Goal: Information Seeking & Learning: Learn about a topic

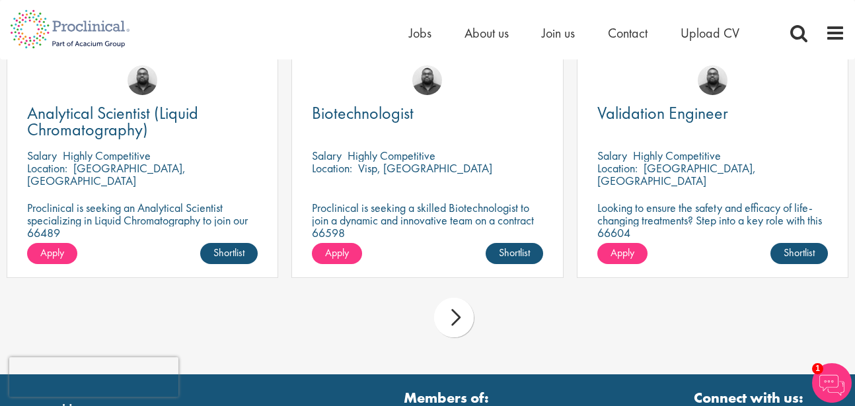
scroll to position [6, 0]
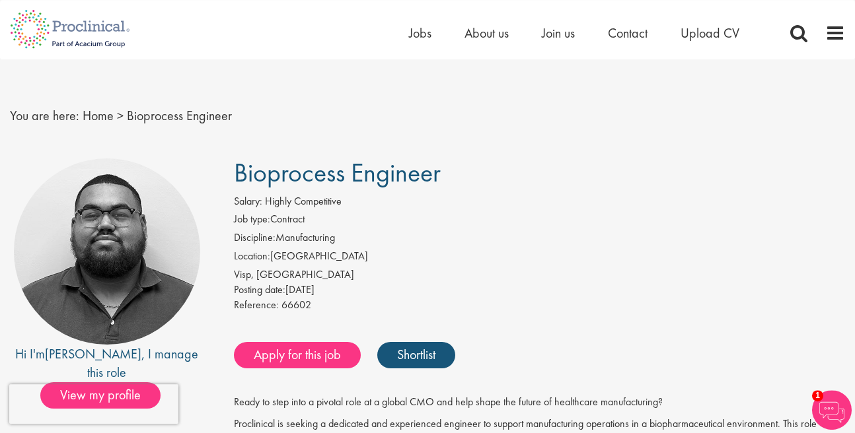
click at [716, 201] on div "Salary: Highly Competitive" at bounding box center [540, 203] width 612 height 18
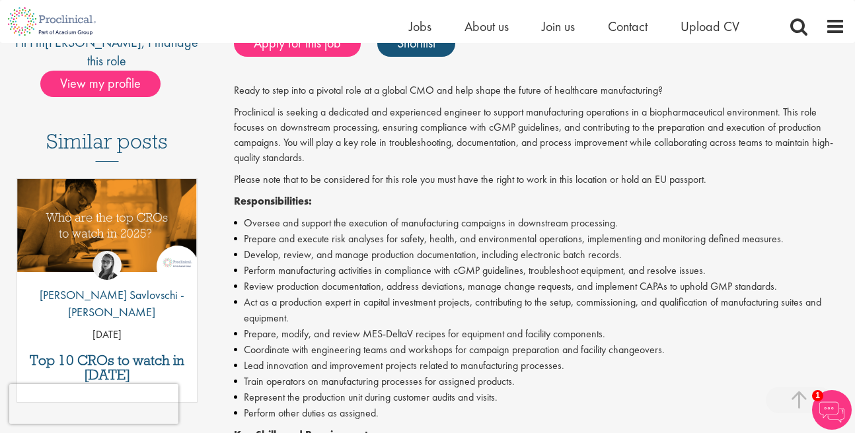
scroll to position [452, 0]
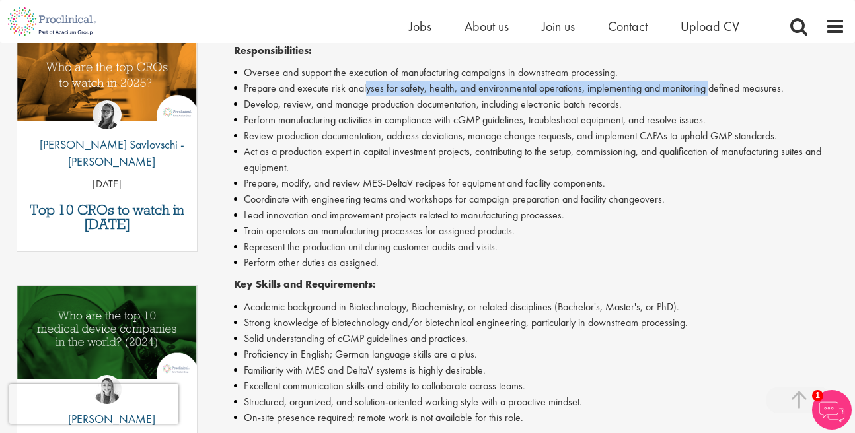
drag, startPoint x: 365, startPoint y: 89, endPoint x: 707, endPoint y: 88, distance: 341.6
click at [707, 88] on li "Prepare and execute risk analyses for safety, health, and environmental operati…" at bounding box center [540, 89] width 612 height 16
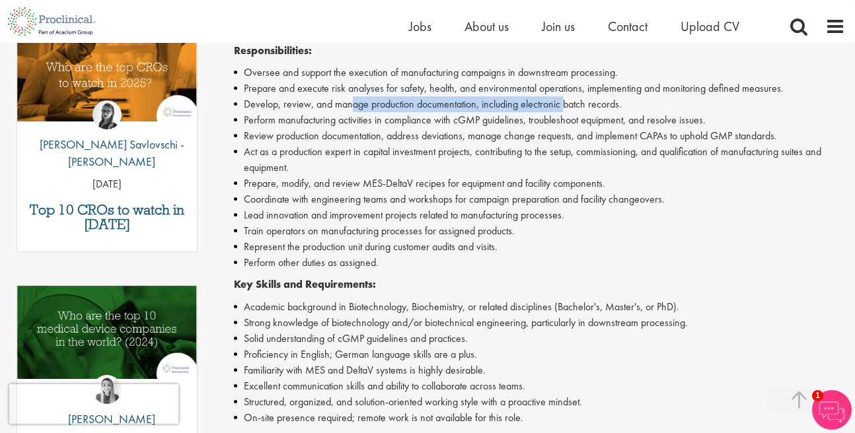
drag, startPoint x: 353, startPoint y: 108, endPoint x: 567, endPoint y: 108, distance: 214.1
click at [567, 108] on li "Develop, review, and manage production documentation, including electronic batc…" at bounding box center [540, 104] width 612 height 16
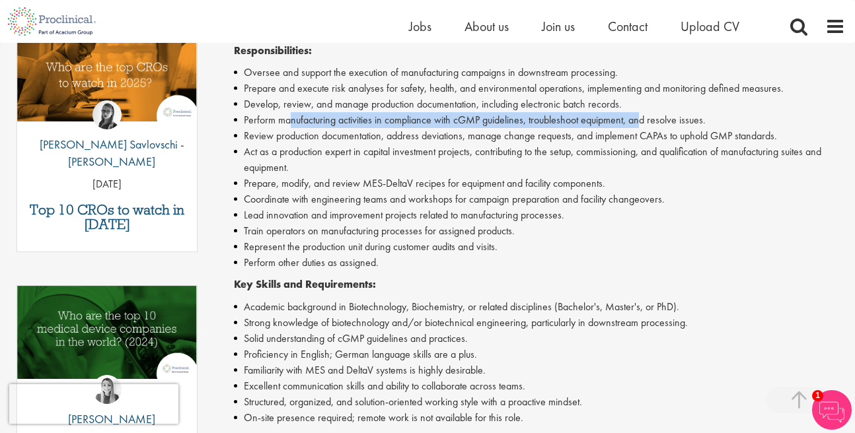
drag, startPoint x: 291, startPoint y: 122, endPoint x: 644, endPoint y: 116, distance: 352.8
click at [644, 116] on li "Perform manufacturing activities in compliance with cGMP guidelines, troublesho…" at bounding box center [540, 120] width 612 height 16
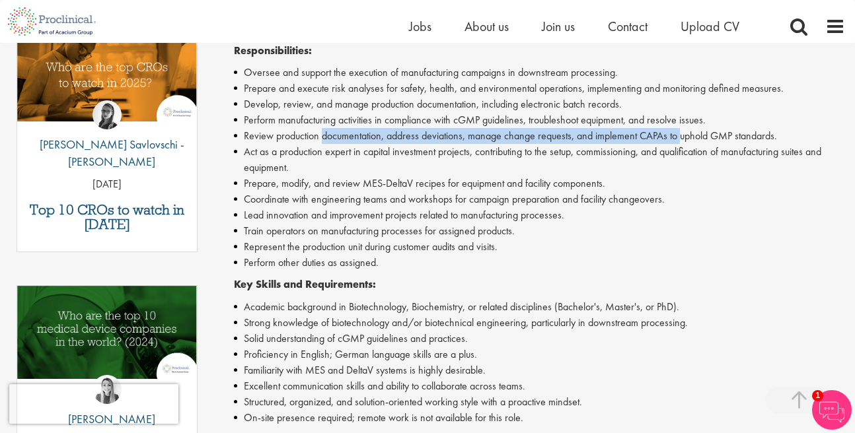
drag, startPoint x: 320, startPoint y: 138, endPoint x: 681, endPoint y: 137, distance: 360.7
click at [681, 137] on li "Review production documentation, address deviations, manage change requests, an…" at bounding box center [540, 136] width 612 height 16
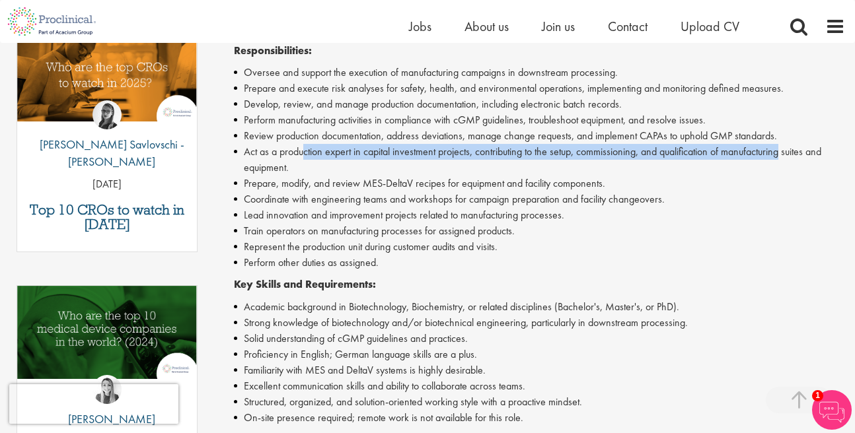
drag, startPoint x: 303, startPoint y: 154, endPoint x: 784, endPoint y: 153, distance: 480.3
click at [784, 153] on li "Act as a production expert in capital investment projects, contributing to the …" at bounding box center [540, 160] width 612 height 32
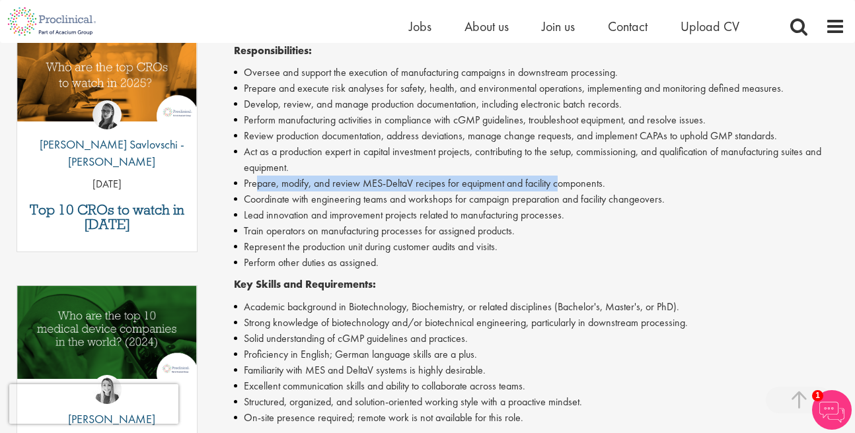
drag, startPoint x: 258, startPoint y: 184, endPoint x: 559, endPoint y: 182, distance: 300.6
click at [559, 182] on li "Prepare, modify, and review MES-DeltaV recipes for equipment and facility compo…" at bounding box center [540, 184] width 612 height 16
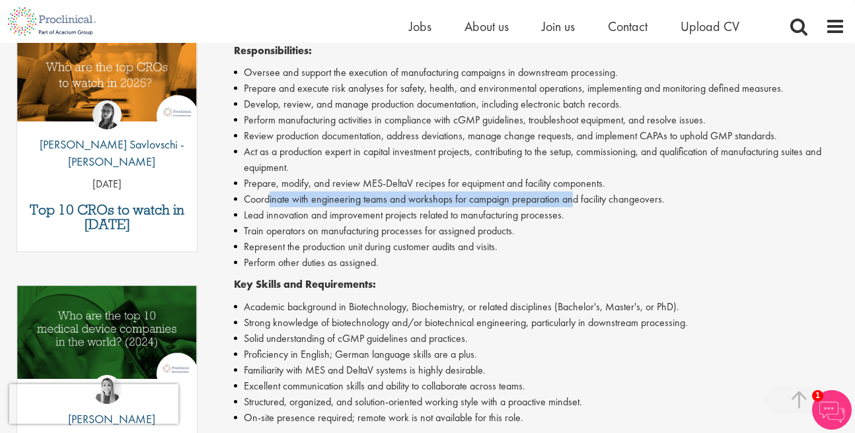
drag, startPoint x: 270, startPoint y: 198, endPoint x: 573, endPoint y: 198, distance: 303.2
click at [573, 198] on li "Coordinate with engineering teams and workshops for campaign preparation and fa…" at bounding box center [540, 200] width 612 height 16
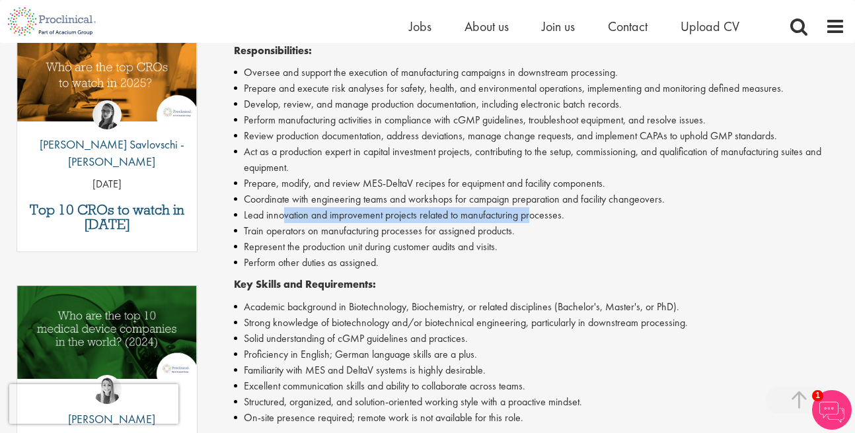
drag, startPoint x: 284, startPoint y: 215, endPoint x: 529, endPoint y: 213, distance: 244.5
click at [529, 213] on li "Lead innovation and improvement projects related to manufacturing processes." at bounding box center [540, 215] width 612 height 16
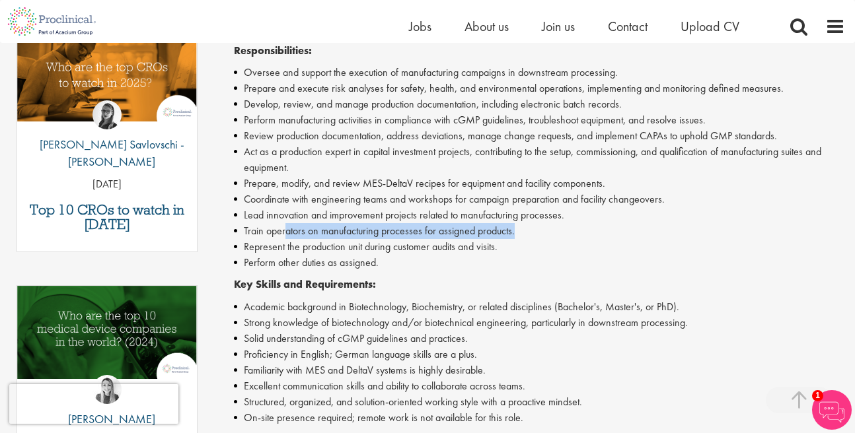
drag, startPoint x: 287, startPoint y: 237, endPoint x: 535, endPoint y: 223, distance: 248.8
click at [535, 223] on ul "Oversee and support the execution of manufacturing campaigns in downstream proc…" at bounding box center [540, 168] width 612 height 206
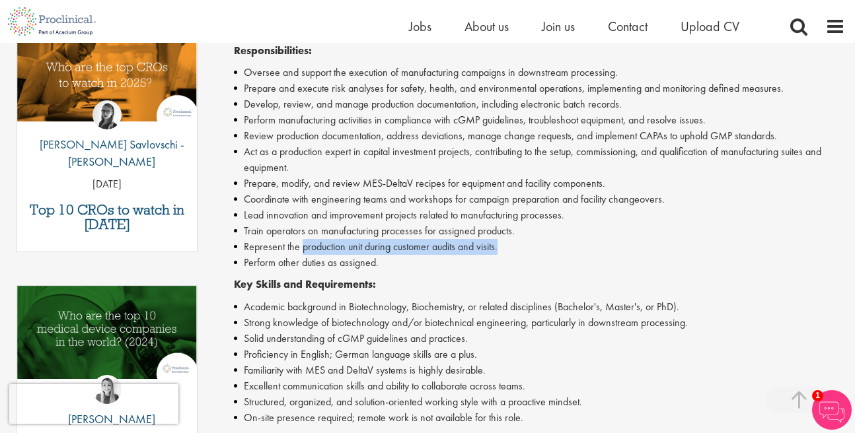
drag, startPoint x: 300, startPoint y: 242, endPoint x: 499, endPoint y: 242, distance: 199.5
click at [499, 242] on li "Represent the production unit during customer audits and visits." at bounding box center [540, 247] width 612 height 16
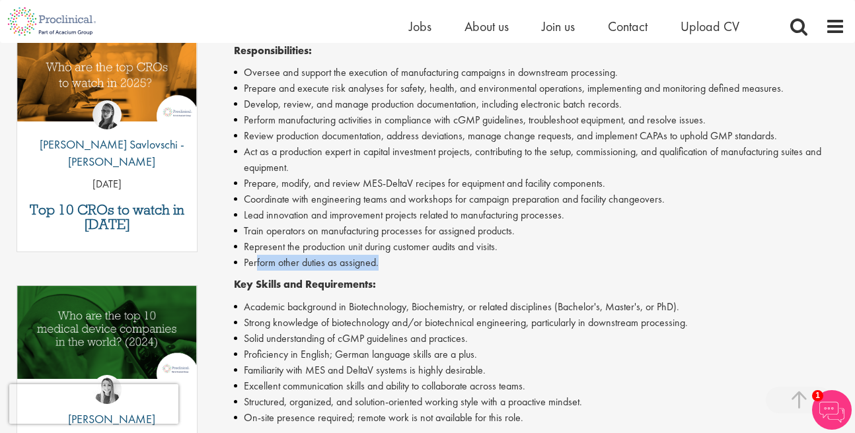
drag, startPoint x: 258, startPoint y: 264, endPoint x: 385, endPoint y: 263, distance: 127.5
click at [385, 263] on li "Perform other duties as assigned." at bounding box center [540, 263] width 612 height 16
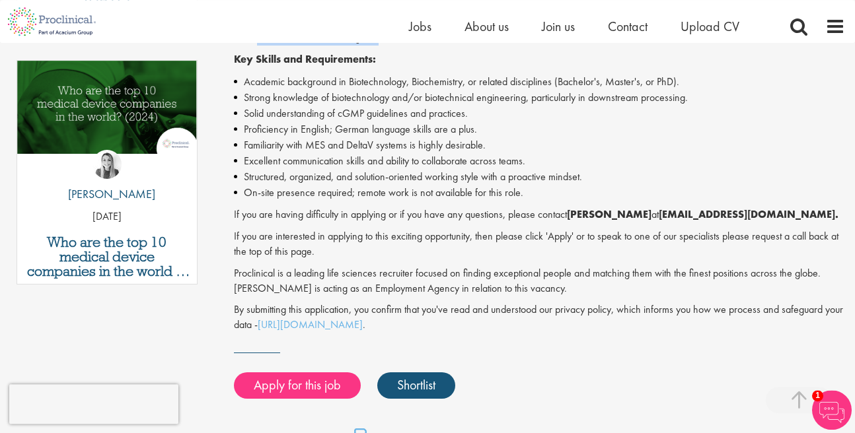
scroll to position [678, 0]
click at [640, 153] on li "Excellent communication skills and ability to collaborate across teams." at bounding box center [540, 161] width 612 height 16
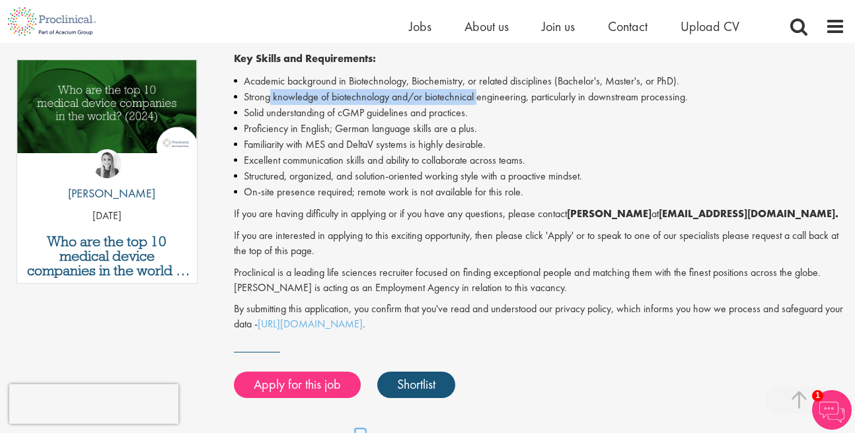
drag, startPoint x: 269, startPoint y: 99, endPoint x: 478, endPoint y: 100, distance: 208.8
click at [478, 100] on li "Strong knowledge of biotechnology and/or biotechnical engineering, particularly…" at bounding box center [540, 97] width 612 height 16
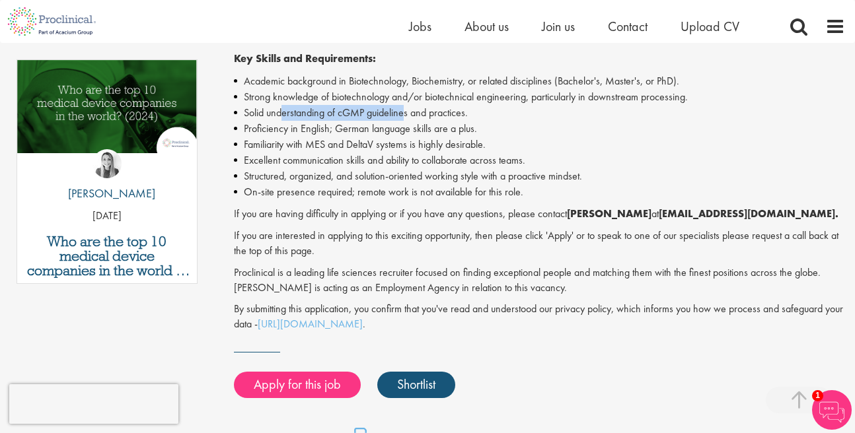
drag, startPoint x: 281, startPoint y: 116, endPoint x: 406, endPoint y: 116, distance: 125.5
click at [406, 116] on li "Solid understanding of cGMP guidelines and practices." at bounding box center [540, 113] width 612 height 16
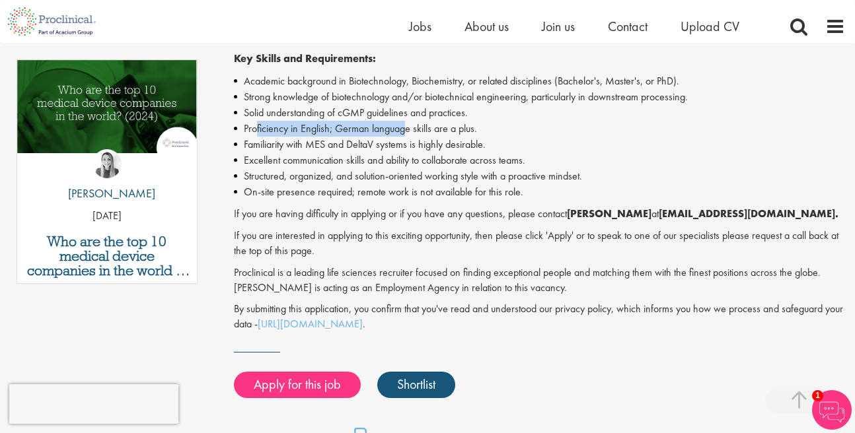
drag, startPoint x: 254, startPoint y: 131, endPoint x: 402, endPoint y: 131, distance: 148.0
click at [402, 131] on li "Proficiency in English; German language skills are a plus." at bounding box center [540, 129] width 612 height 16
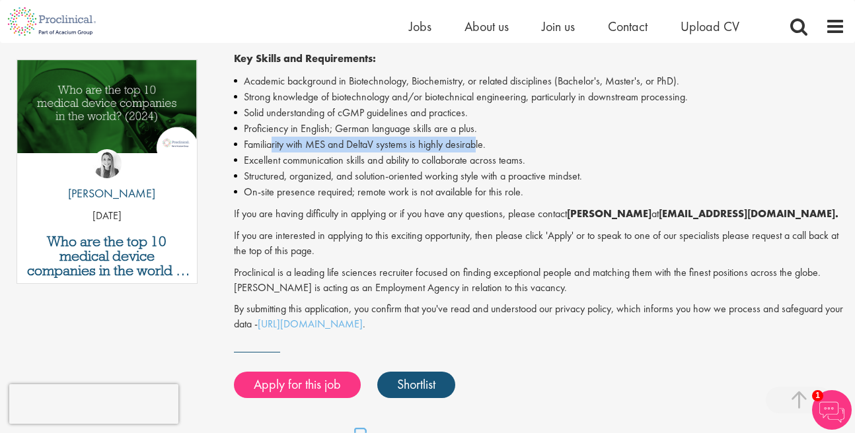
drag, startPoint x: 273, startPoint y: 147, endPoint x: 474, endPoint y: 147, distance: 201.5
click at [474, 147] on li "Familiarity with MES and DeltaV systems is highly desirable." at bounding box center [540, 145] width 612 height 16
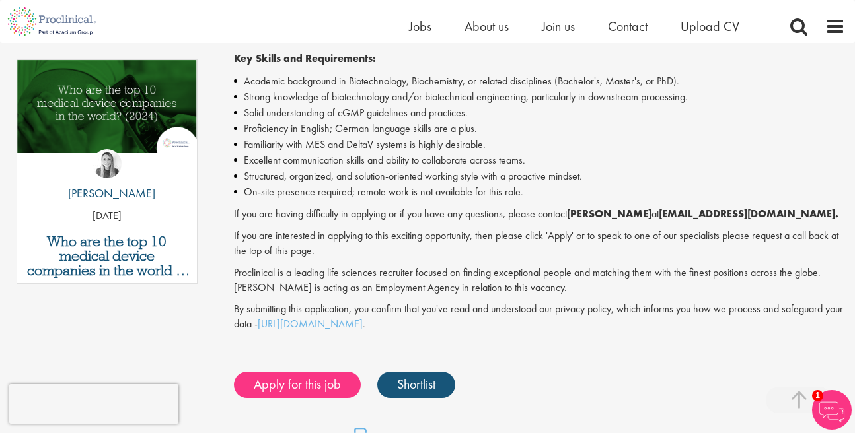
click at [262, 161] on li "Excellent communication skills and ability to collaborate across teams." at bounding box center [540, 161] width 612 height 16
drag, startPoint x: 262, startPoint y: 160, endPoint x: 463, endPoint y: 159, distance: 200.8
click at [463, 159] on li "Excellent communication skills and ability to collaborate across teams." at bounding box center [540, 161] width 612 height 16
drag, startPoint x: 250, startPoint y: 176, endPoint x: 483, endPoint y: 176, distance: 232.6
click at [483, 176] on li "Structured, organized, and solution-oriented working style with a proactive min…" at bounding box center [540, 176] width 612 height 16
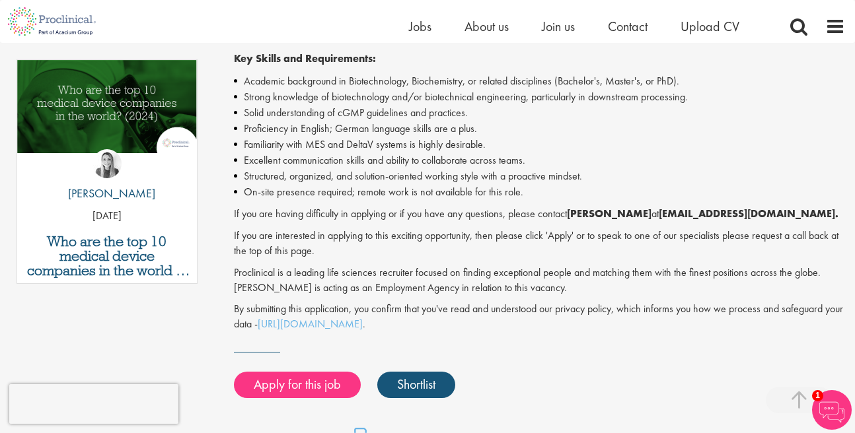
click at [585, 126] on li "Proficiency in English; German language skills are a plus." at bounding box center [540, 129] width 612 height 16
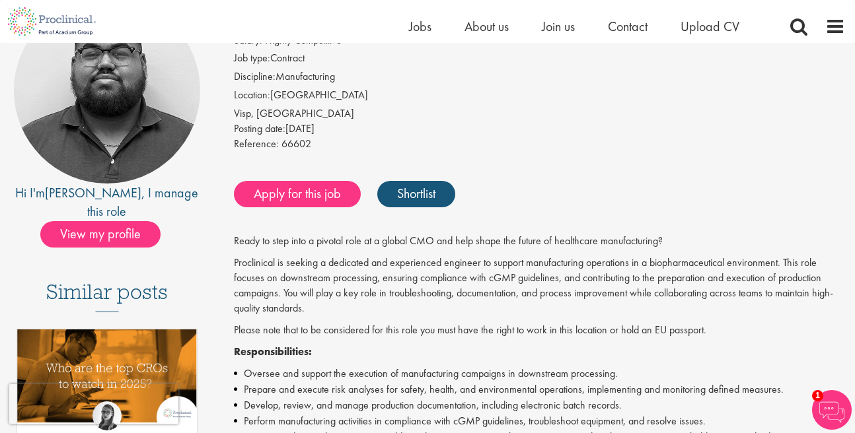
scroll to position [0, 0]
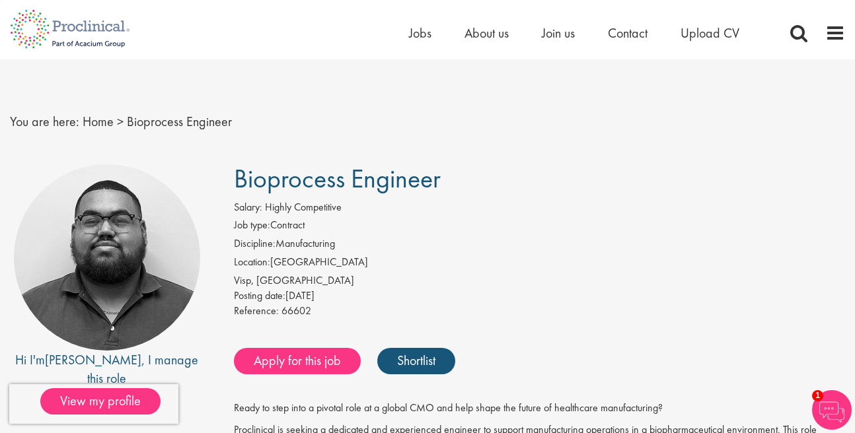
click at [475, 241] on li "Discipline: Manufacturing" at bounding box center [540, 246] width 612 height 18
drag, startPoint x: 235, startPoint y: 186, endPoint x: 445, endPoint y: 189, distance: 210.8
click at [445, 189] on h1 "Bioprocess Engineer" at bounding box center [540, 179] width 612 height 29
click at [431, 188] on span "Bioprocess Engineer" at bounding box center [337, 179] width 207 height 34
drag, startPoint x: 237, startPoint y: 179, endPoint x: 441, endPoint y: 183, distance: 204.2
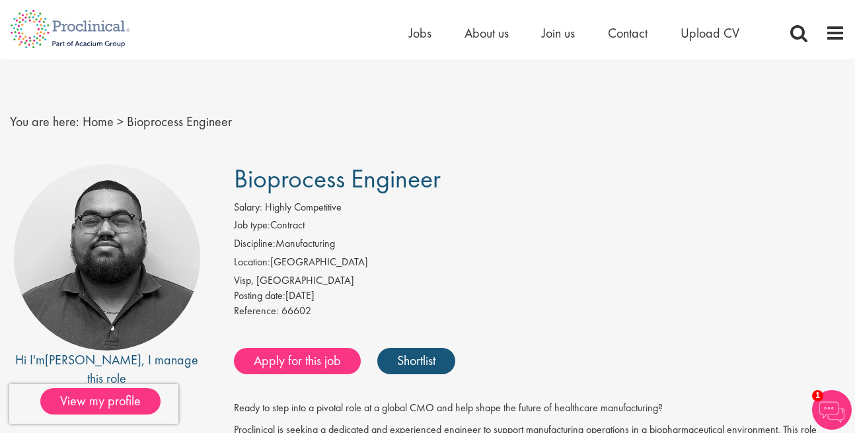
click at [441, 183] on span "Bioprocess Engineer" at bounding box center [337, 179] width 207 height 34
copy span "Bioprocess Engineer"
click at [292, 309] on span "66602" at bounding box center [296, 311] width 30 height 14
copy div "66602"
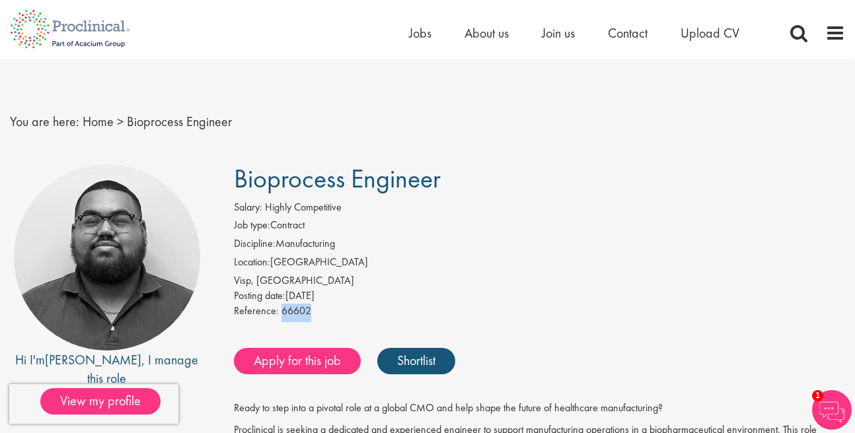
drag, startPoint x: 266, startPoint y: 228, endPoint x: 233, endPoint y: 228, distance: 32.4
click at [233, 228] on div "Salary: Highly Competitive Job type: Contract Discipline: Manufacturing Locatio…" at bounding box center [540, 261] width 632 height 122
click at [274, 232] on li "Job type: Contract" at bounding box center [540, 227] width 612 height 18
drag, startPoint x: 234, startPoint y: 227, endPoint x: 311, endPoint y: 228, distance: 76.6
click at [311, 228] on li "Job type: Contract" at bounding box center [540, 227] width 612 height 18
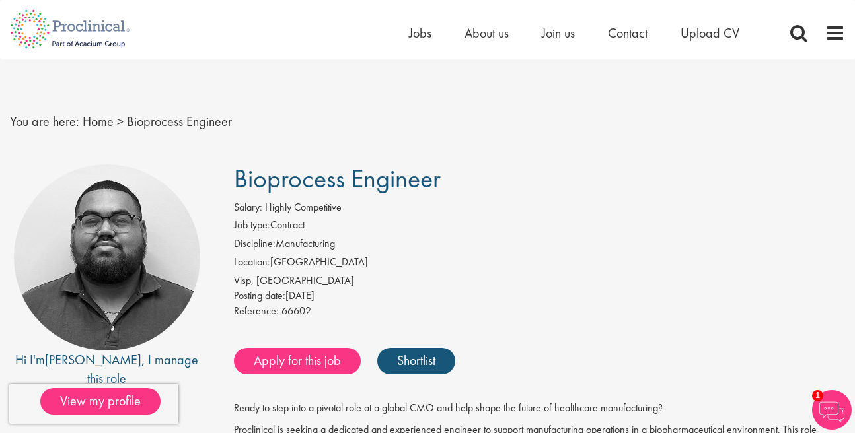
copy li "Job type: Contract"
click at [556, 233] on li "Job type: Contract" at bounding box center [540, 227] width 612 height 18
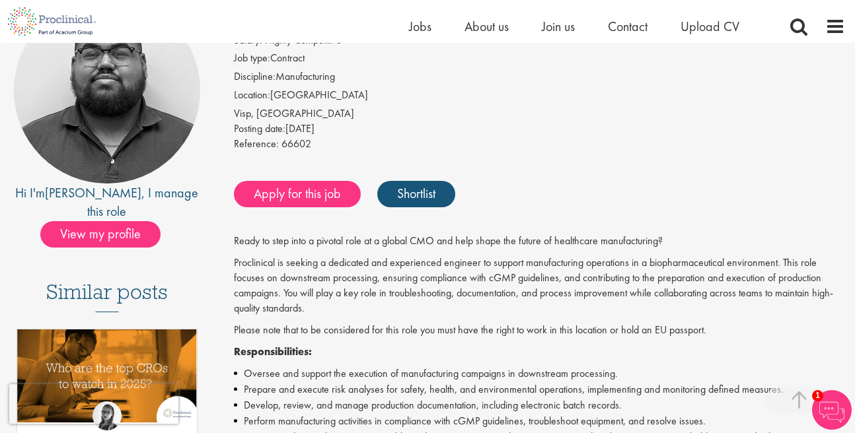
scroll to position [678, 0]
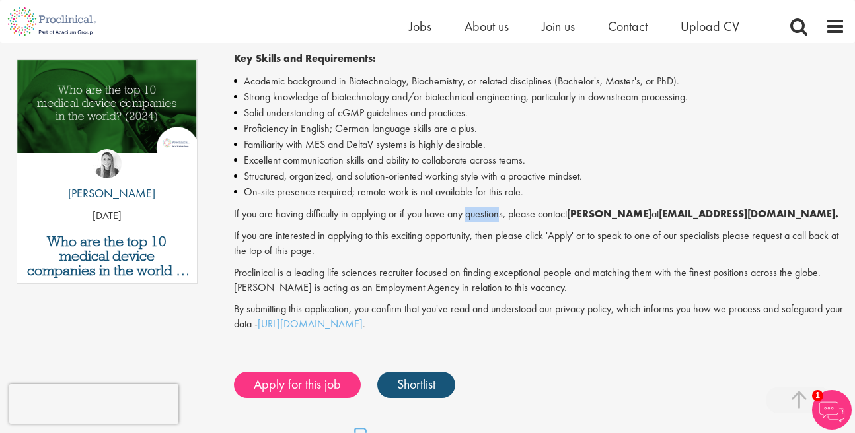
drag, startPoint x: 499, startPoint y: 218, endPoint x: 468, endPoint y: 214, distance: 31.3
click at [468, 214] on p "If you are having difficulty in applying or if you have any questions, please c…" at bounding box center [540, 214] width 612 height 15
copy p "question"
click at [572, 140] on li "Familiarity with MES and DeltaV systems is highly desirable." at bounding box center [540, 145] width 612 height 16
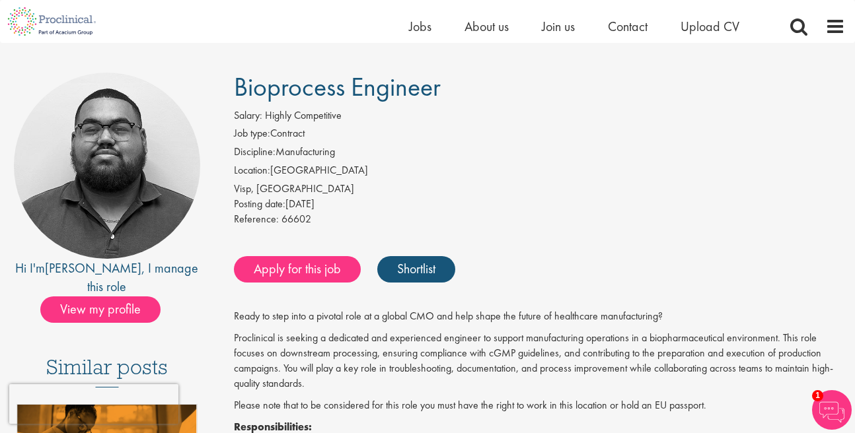
scroll to position [0, 0]
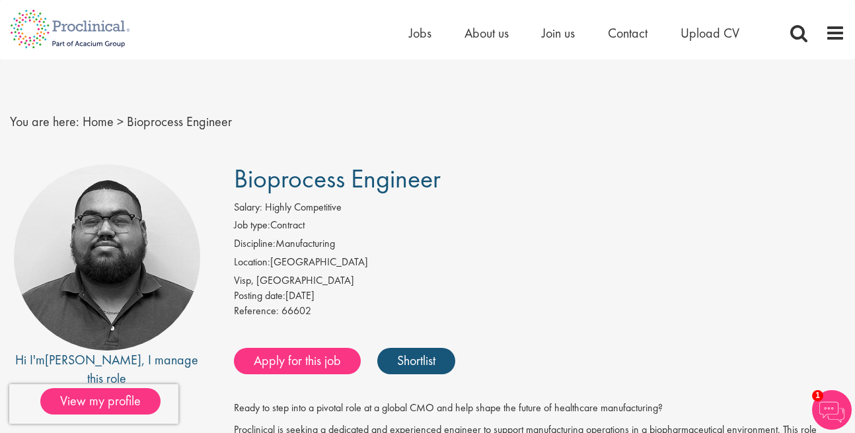
click at [527, 282] on div "Visp, Schweiz" at bounding box center [540, 281] width 612 height 15
drag, startPoint x: 240, startPoint y: 185, endPoint x: 447, endPoint y: 185, distance: 206.8
click at [447, 185] on h1 "Bioprocess Engineer" at bounding box center [540, 179] width 612 height 29
copy span "Bioprocess Engineer"
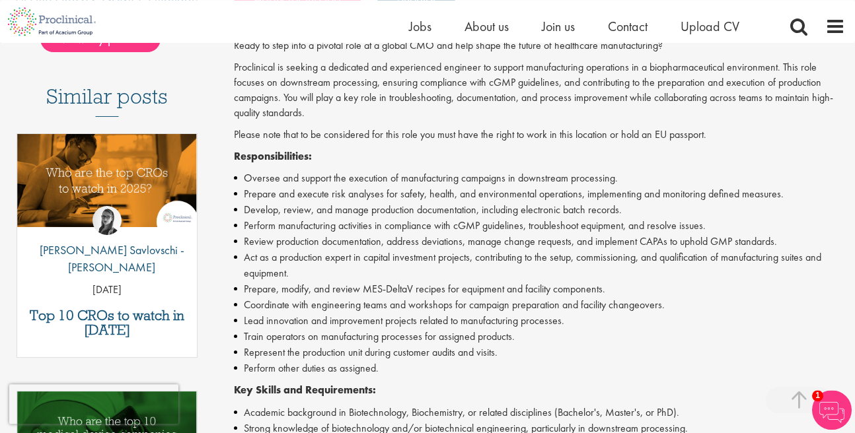
scroll to position [377, 0]
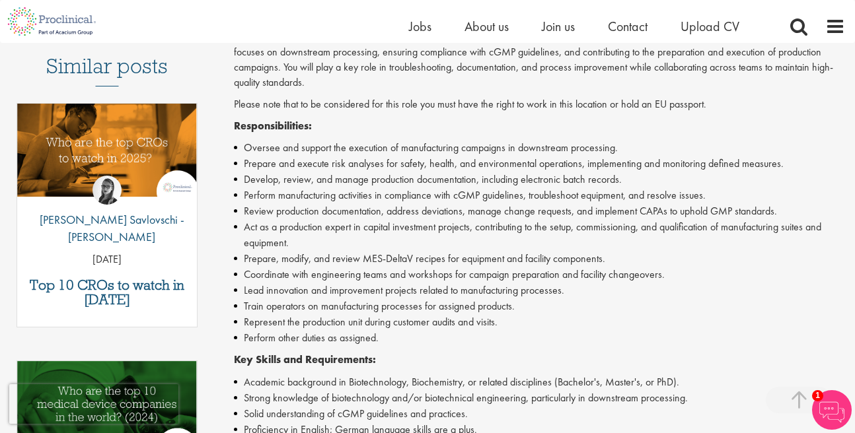
click at [679, 279] on li "Coordinate with engineering teams and workshops for campaign preparation and fa…" at bounding box center [540, 275] width 612 height 16
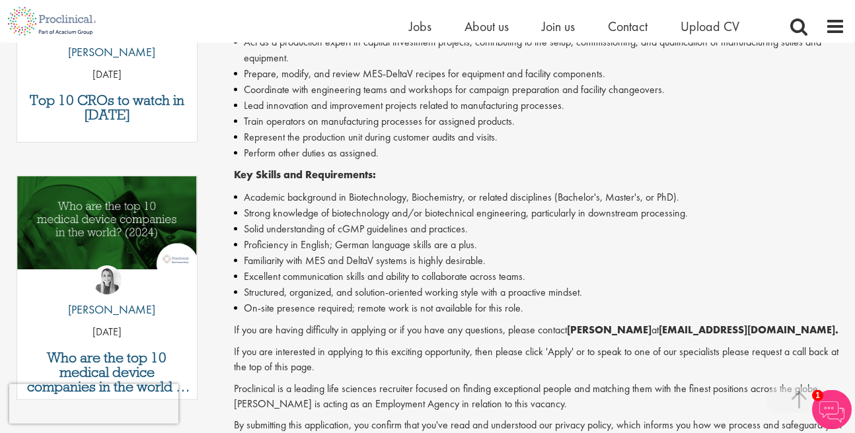
scroll to position [603, 0]
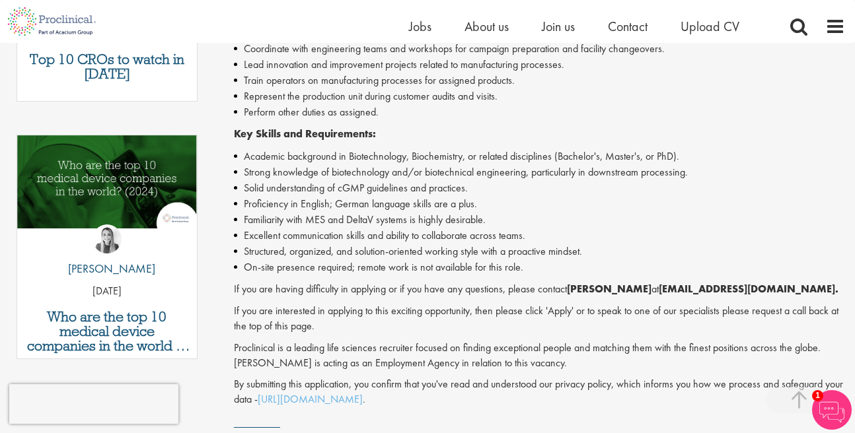
click at [307, 217] on li "Familiarity with MES and DeltaV systems is highly desirable." at bounding box center [540, 220] width 612 height 16
drag, startPoint x: 307, startPoint y: 219, endPoint x: 408, endPoint y: 221, distance: 101.1
click at [408, 221] on li "Familiarity with MES and DeltaV systems is highly desirable." at bounding box center [540, 220] width 612 height 16
copy li "MES and DeltaV systems"
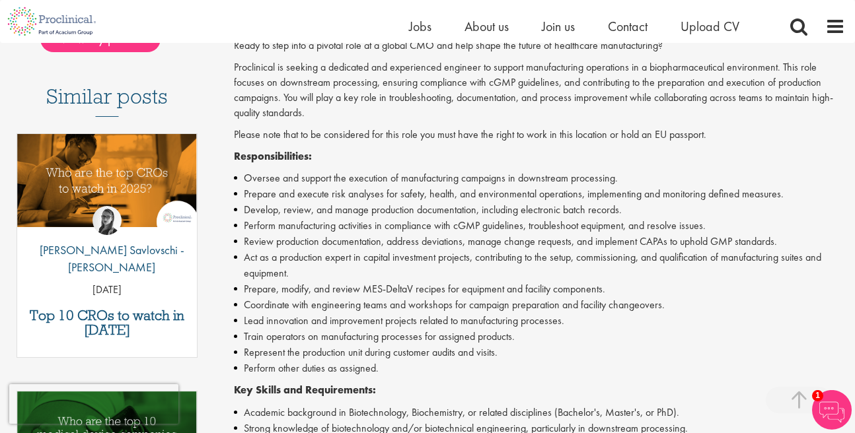
scroll to position [377, 0]
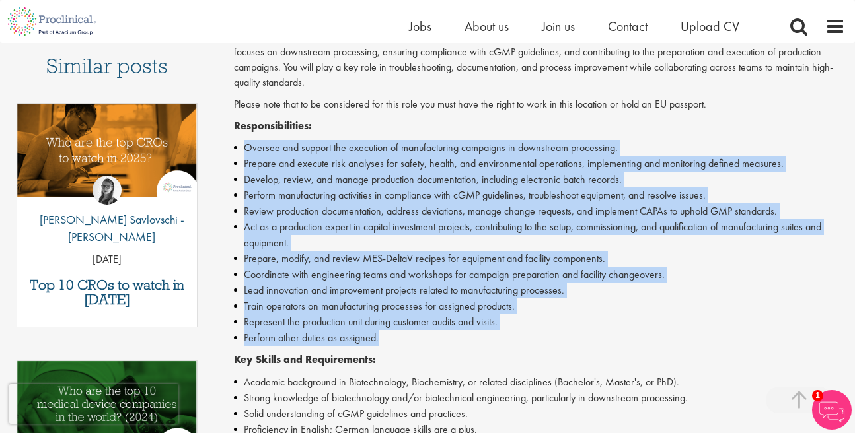
drag, startPoint x: 244, startPoint y: 149, endPoint x: 381, endPoint y: 342, distance: 237.0
click at [381, 342] on ul "Oversee and support the execution of manufacturing campaigns in downstream proc…" at bounding box center [540, 243] width 612 height 206
copy ul "Oversee and support the execution of manufacturing campaigns in downstream proc…"
click at [670, 277] on li "Coordinate with engineering teams and workshops for campaign preparation and fa…" at bounding box center [540, 275] width 612 height 16
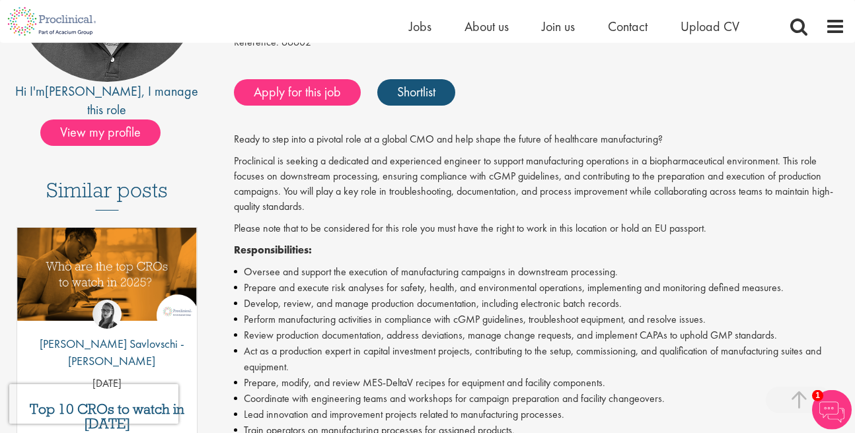
scroll to position [226, 0]
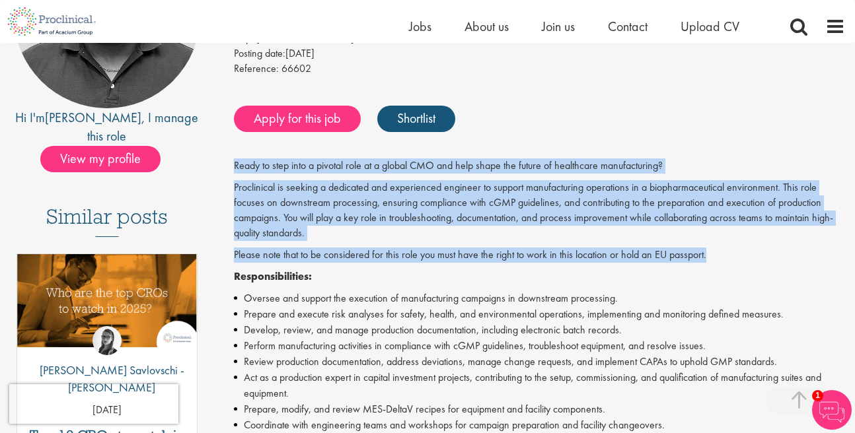
drag, startPoint x: 235, startPoint y: 166, endPoint x: 710, endPoint y: 258, distance: 484.5
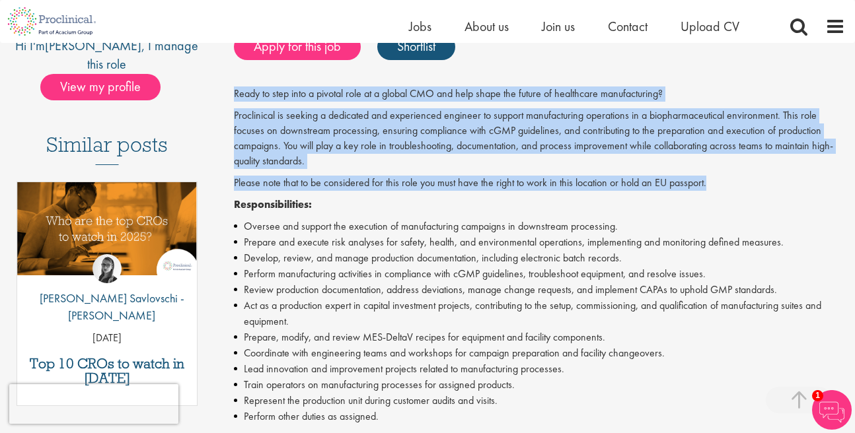
scroll to position [301, 0]
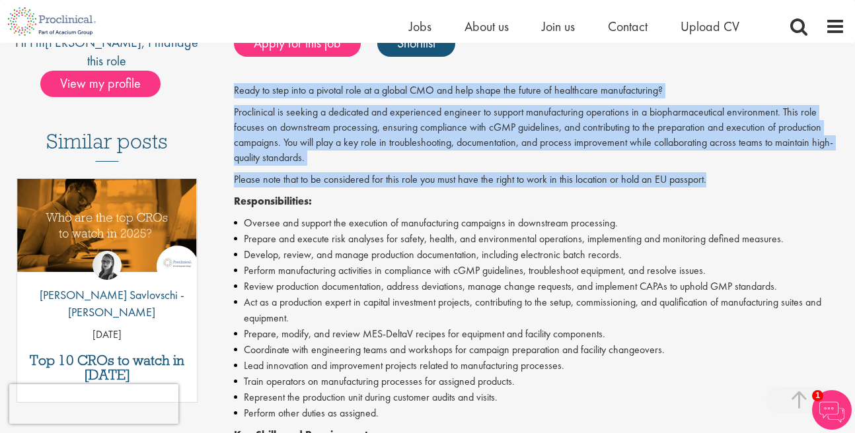
click at [270, 119] on p "Proclinical is seeking a dedicated and experienced engineer to support manufact…" at bounding box center [540, 135] width 612 height 60
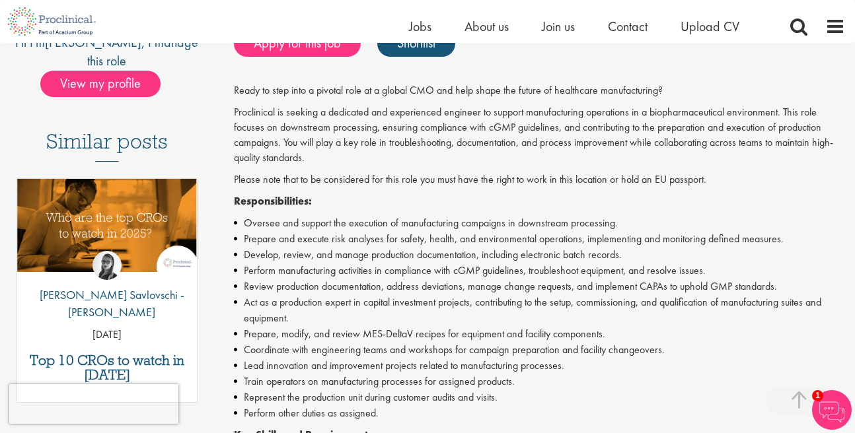
click at [446, 155] on p "Proclinical is seeking a dedicated and experienced engineer to support manufact…" at bounding box center [540, 135] width 612 height 60
click at [407, 142] on p "Proclinical is seeking a dedicated and experienced engineer to support manufact…" at bounding box center [540, 135] width 612 height 60
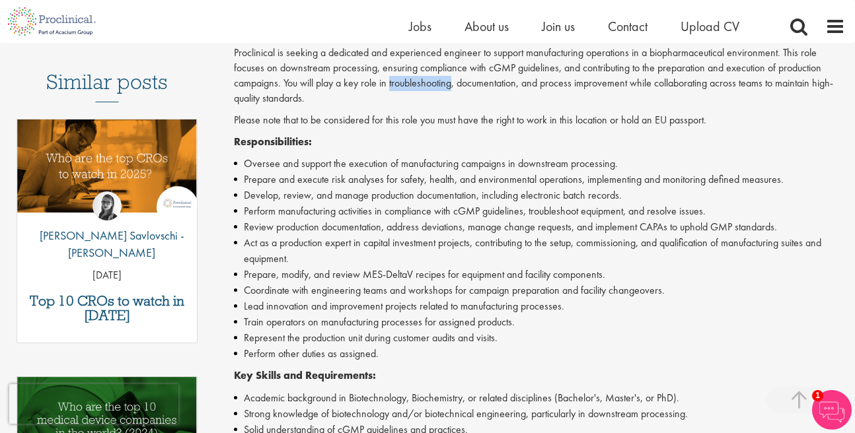
scroll to position [377, 0]
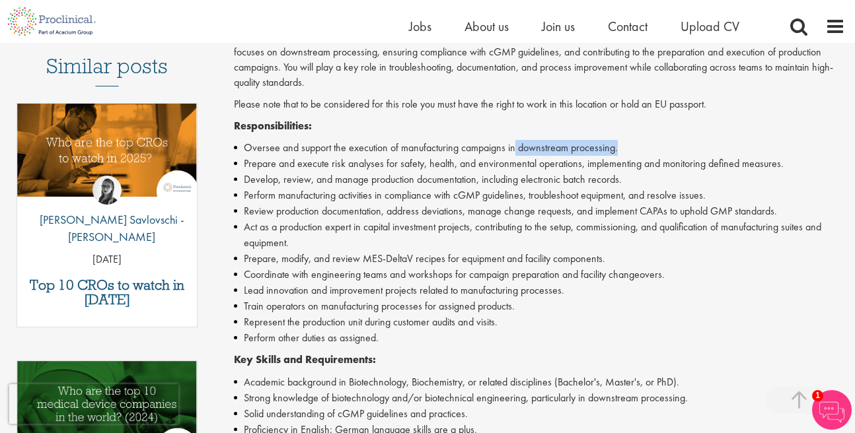
drag, startPoint x: 517, startPoint y: 149, endPoint x: 640, endPoint y: 149, distance: 122.9
click at [640, 149] on li "Oversee and support the execution of manufacturing campaigns in downstream proc…" at bounding box center [540, 148] width 612 height 16
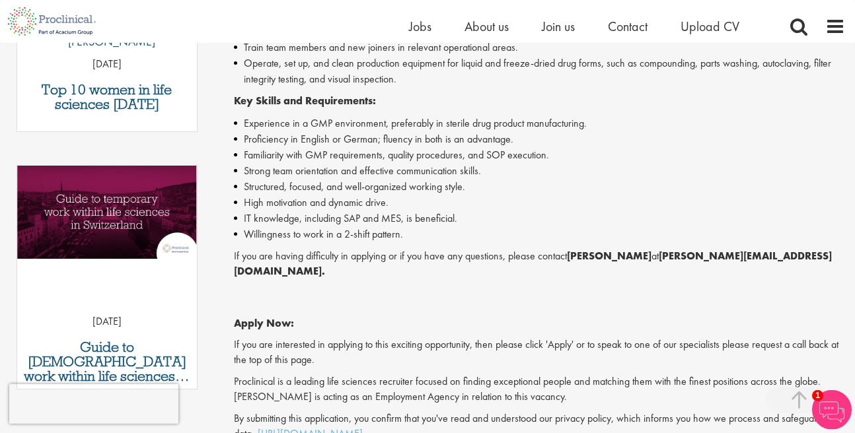
scroll to position [603, 0]
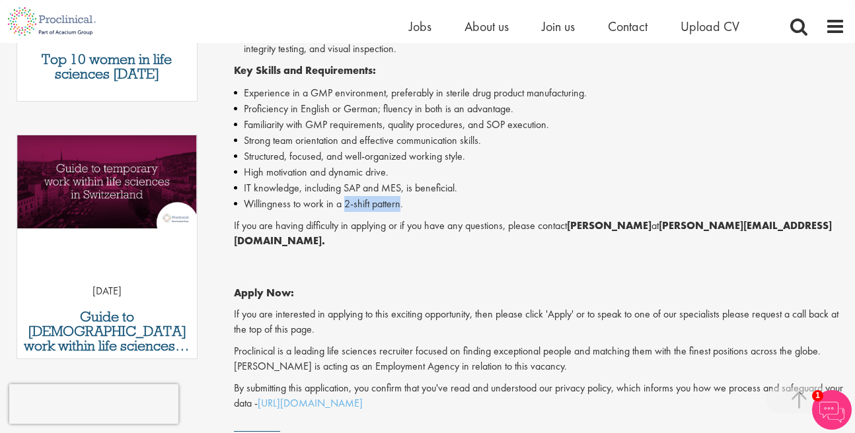
drag, startPoint x: 344, startPoint y: 205, endPoint x: 401, endPoint y: 210, distance: 57.1
click at [401, 210] on li "Willingness to work in a 2-shift pattern." at bounding box center [540, 204] width 612 height 16
click at [300, 202] on li "Willingness to work in a 2-shift pattern." at bounding box center [540, 204] width 612 height 16
drag, startPoint x: 305, startPoint y: 206, endPoint x: 402, endPoint y: 208, distance: 97.8
click at [402, 208] on li "Willingness to work in a 2-shift pattern." at bounding box center [540, 204] width 612 height 16
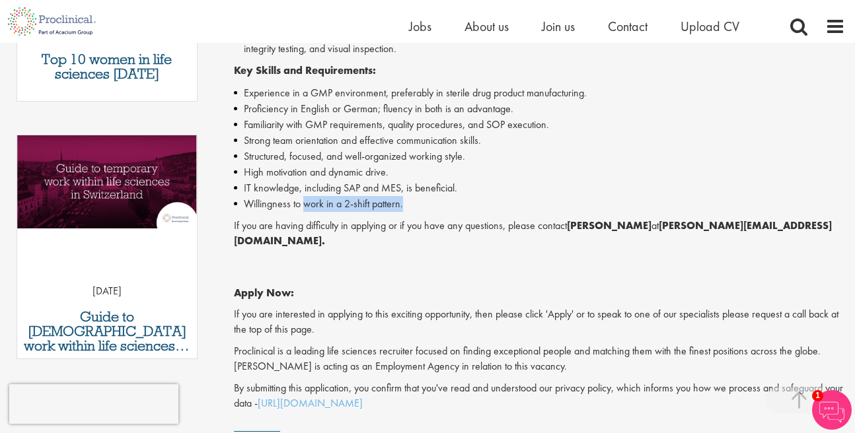
copy li "work in a 2-shift pattern."
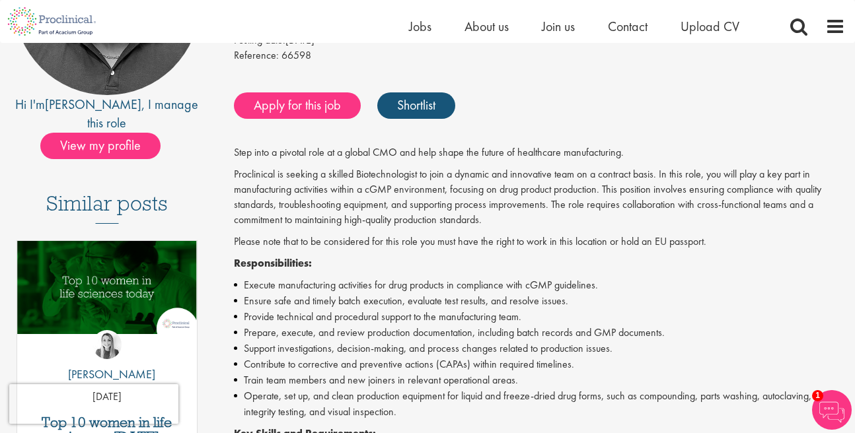
scroll to position [75, 0]
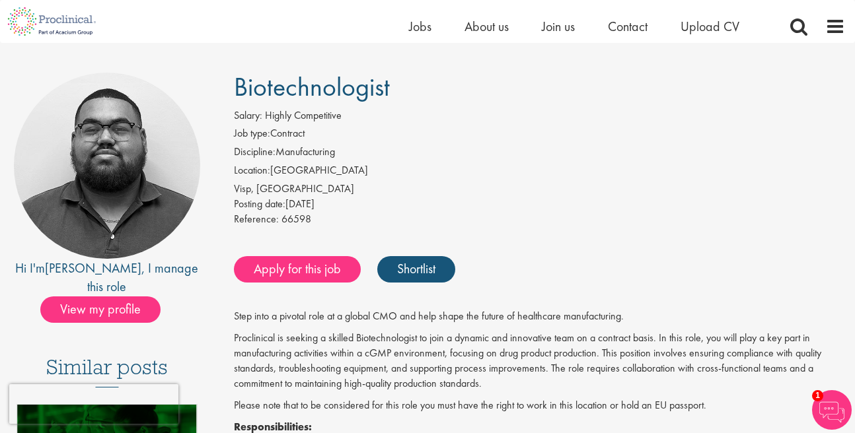
click at [538, 170] on li "Location: Switzerland" at bounding box center [540, 172] width 612 height 18
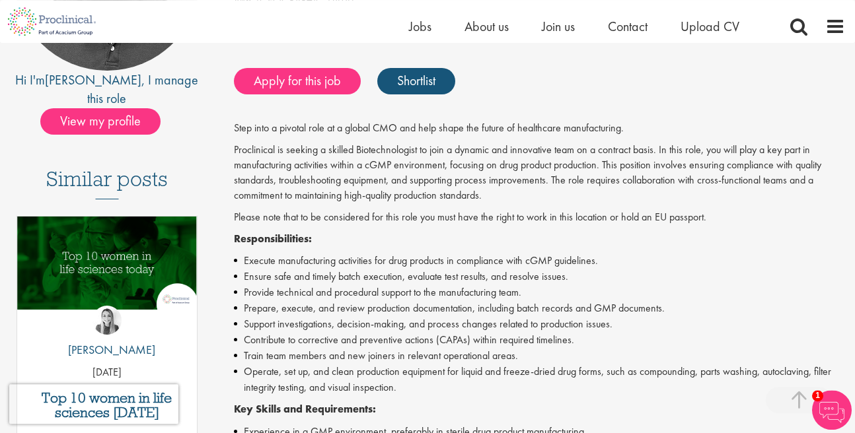
scroll to position [226, 0]
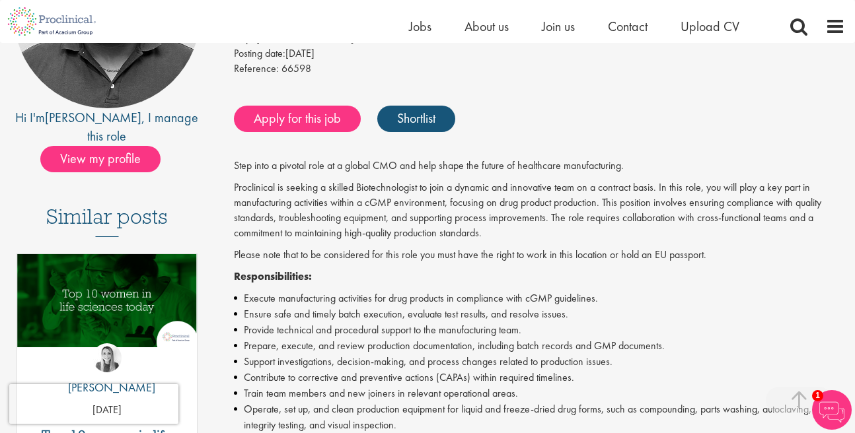
click at [507, 219] on p "Proclinical is seeking a skilled Biotechnologist to join a dynamic and innovati…" at bounding box center [540, 210] width 612 height 60
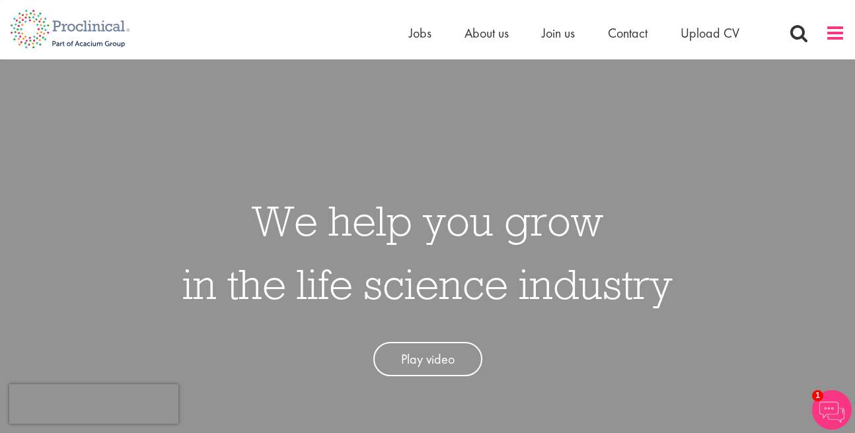
click at [829, 31] on span at bounding box center [835, 33] width 20 height 20
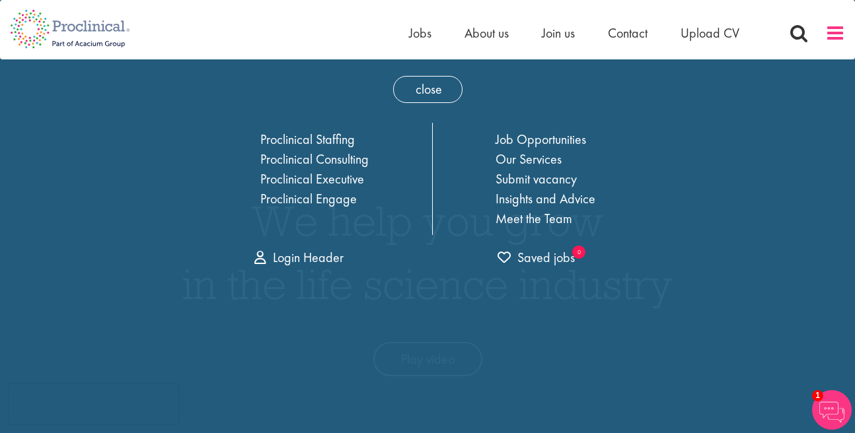
click at [837, 37] on span at bounding box center [835, 33] width 20 height 20
click at [835, 35] on span at bounding box center [835, 33] width 20 height 20
click at [427, 84] on span "close" at bounding box center [427, 89] width 69 height 27
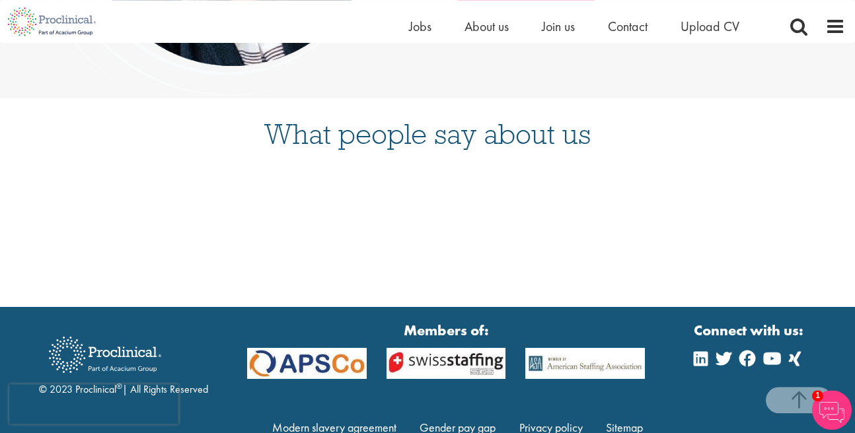
scroll to position [3440, 0]
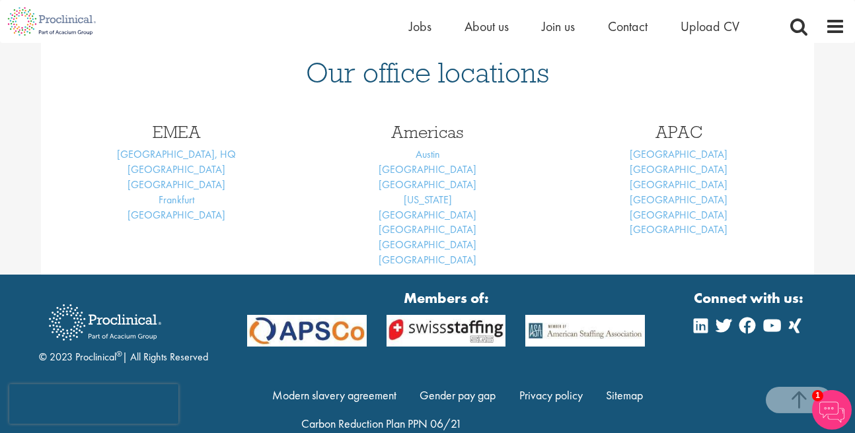
scroll to position [601, 0]
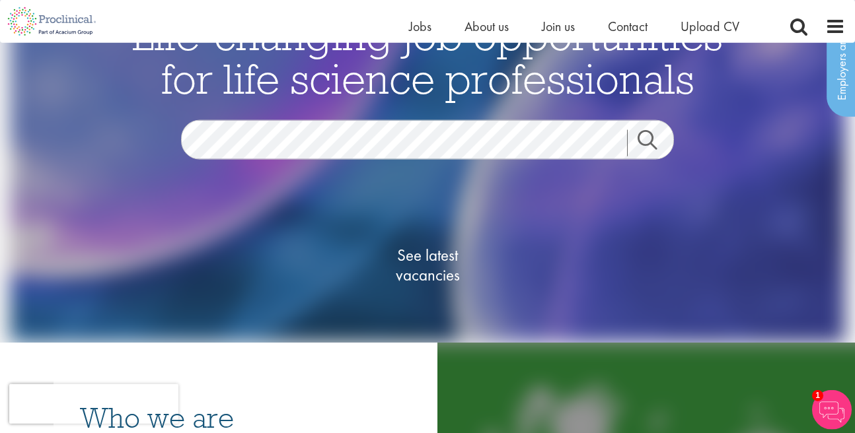
scroll to position [226, 0]
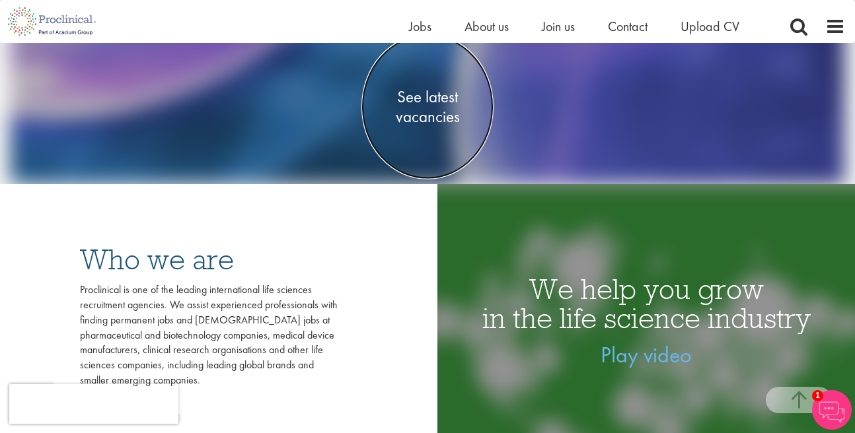
click at [418, 102] on span "See latest vacancies" at bounding box center [427, 107] width 132 height 40
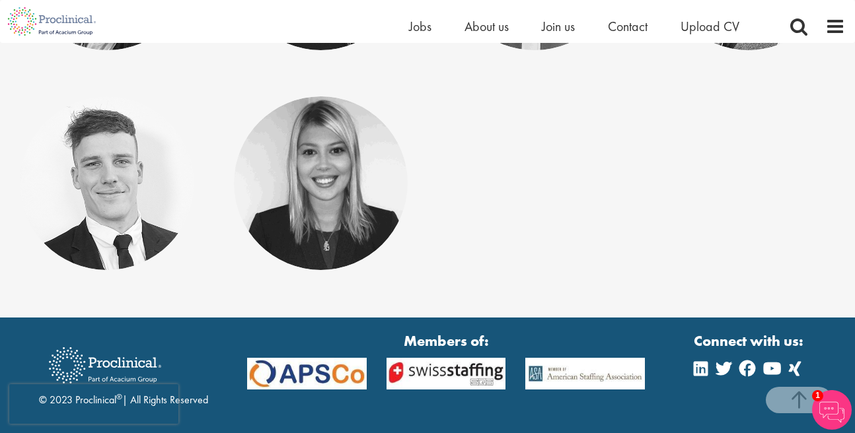
scroll to position [6415, 0]
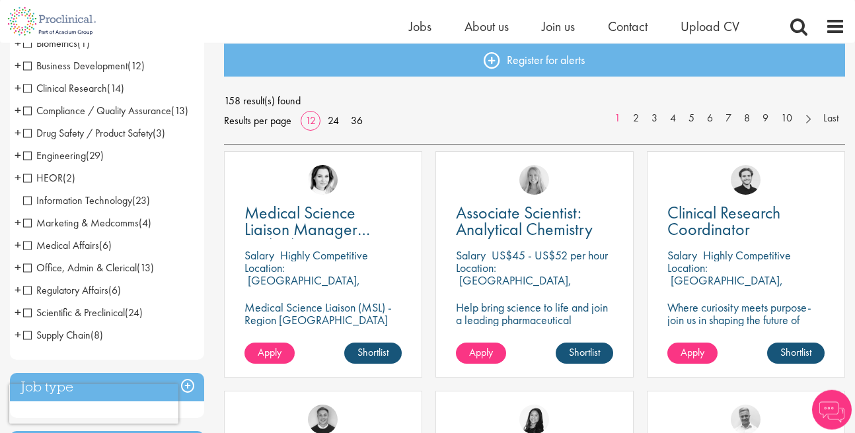
scroll to position [75, 0]
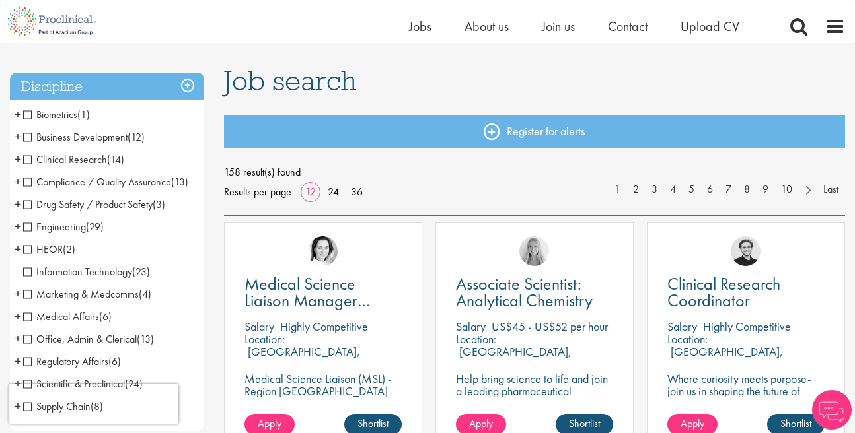
click at [190, 79] on h3 "Discipline" at bounding box center [107, 87] width 194 height 28
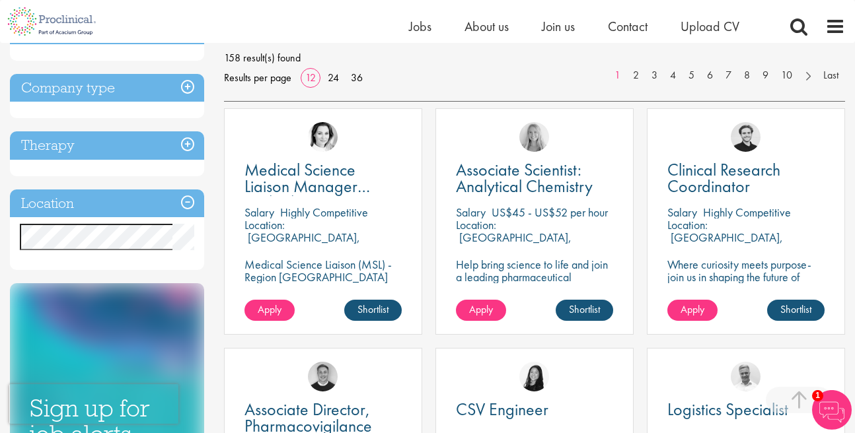
scroll to position [226, 0]
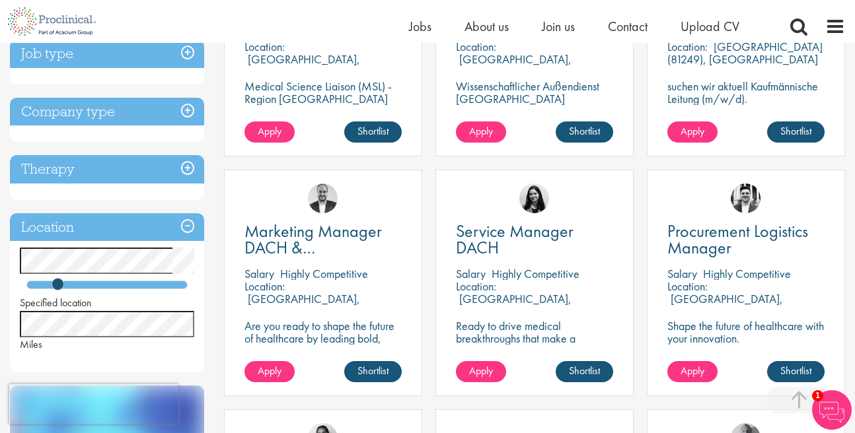
scroll to position [377, 0]
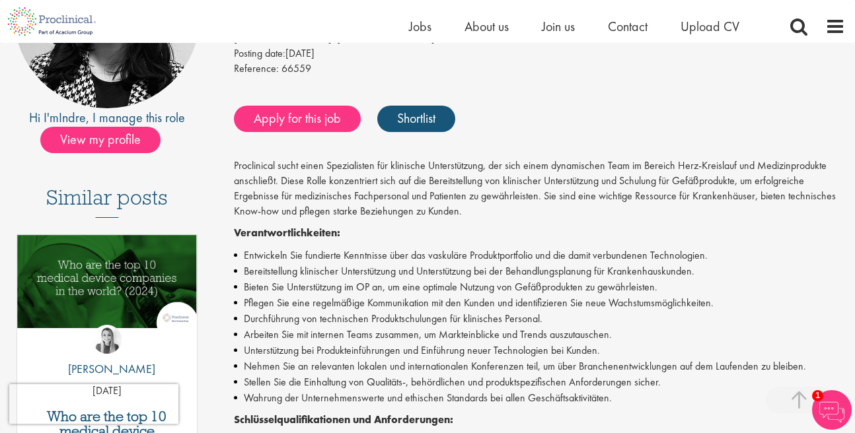
scroll to position [377, 0]
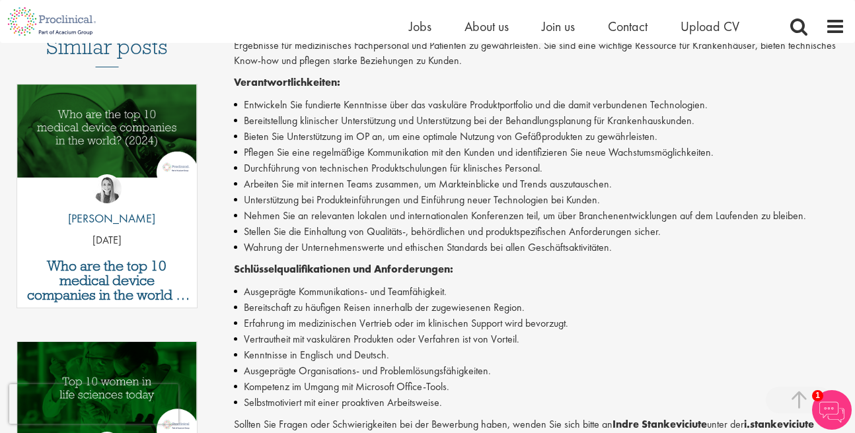
click at [369, 99] on li "Entwickeln Sie fundierte Kenntnisse über das vaskuläre Produktportfolio und die…" at bounding box center [540, 105] width 612 height 16
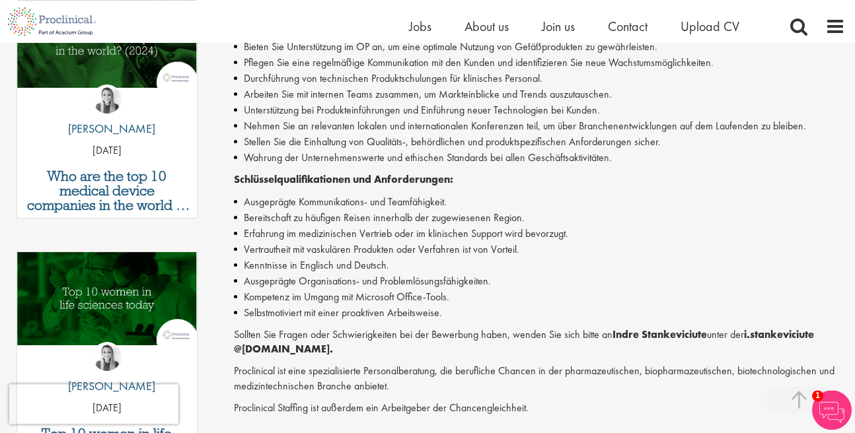
scroll to position [527, 0]
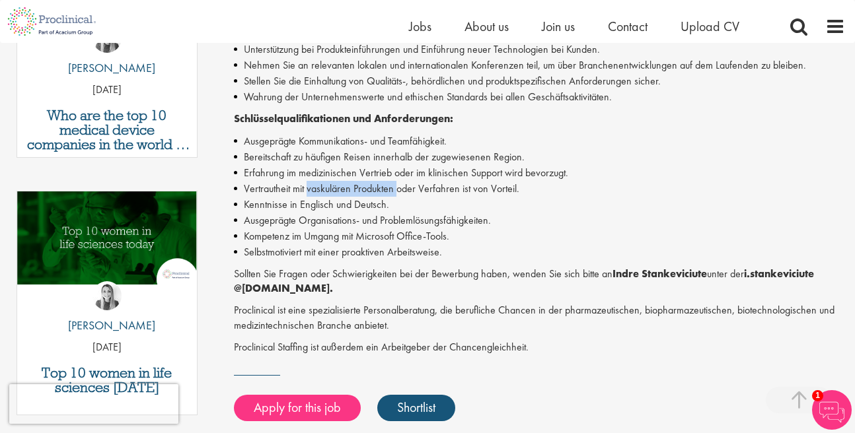
drag, startPoint x: 307, startPoint y: 190, endPoint x: 396, endPoint y: 190, distance: 89.9
click at [396, 190] on li "Vertrautheit mit vaskulären Produkten oder Verfahren ist von Vorteil." at bounding box center [540, 189] width 612 height 16
copy li "vaskulären Produkten"
click at [677, 154] on li "Bereitschaft zu häufigen Reisen innerhalb der zugewiesenen Region." at bounding box center [540, 157] width 612 height 16
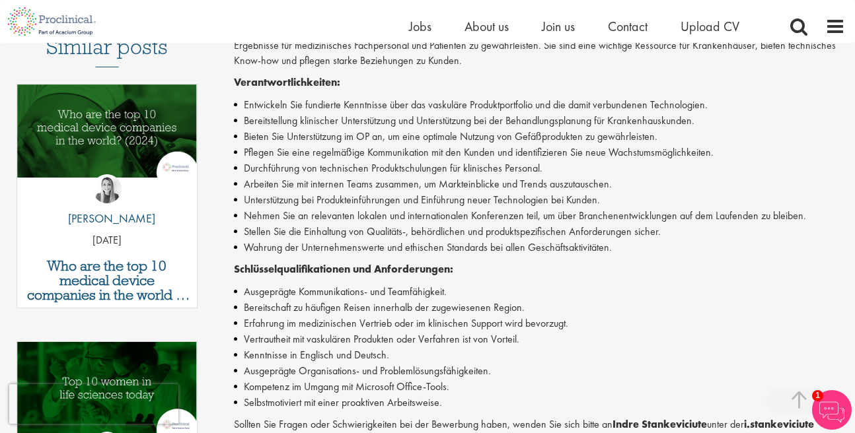
scroll to position [0, 0]
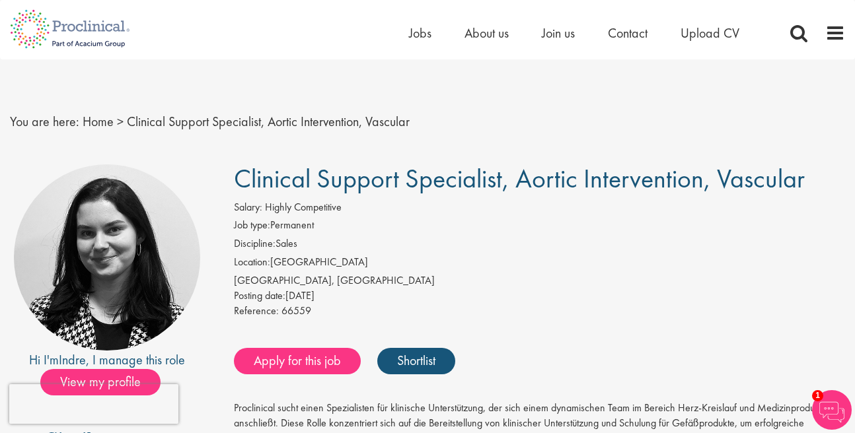
click at [279, 236] on li "Job type: Permanent" at bounding box center [540, 227] width 612 height 18
click at [283, 248] on li "Discipline: Sales" at bounding box center [540, 246] width 612 height 18
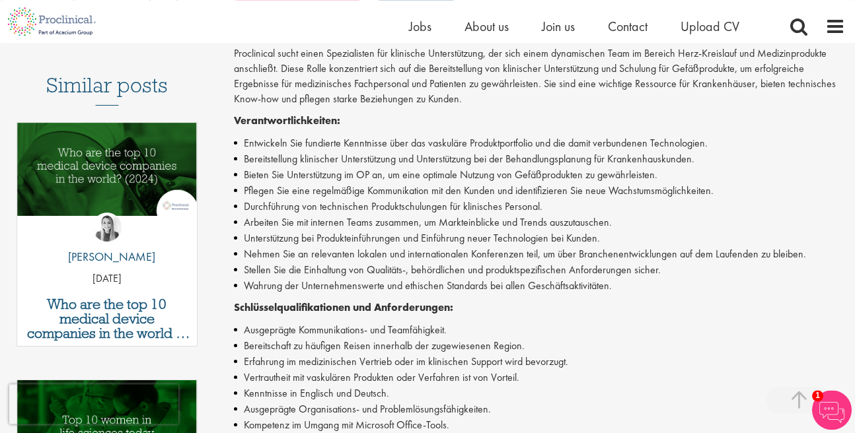
scroll to position [377, 0]
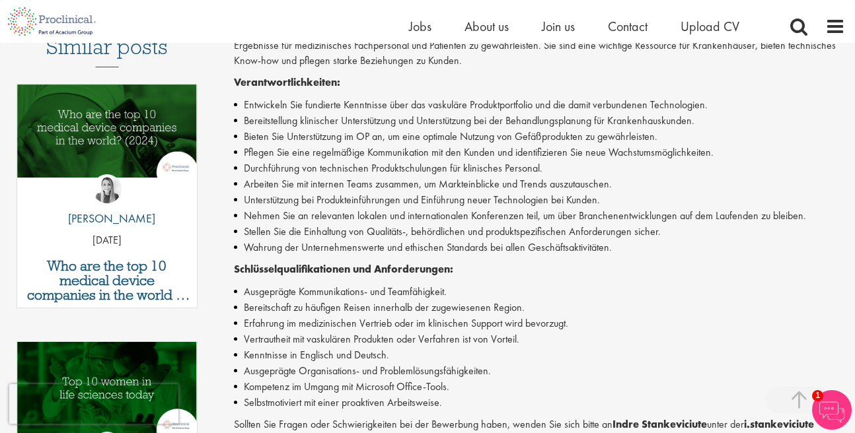
drag, startPoint x: 482, startPoint y: 100, endPoint x: 734, endPoint y: 97, distance: 252.4
click at [734, 97] on li "Entwickeln Sie fundierte Kenntnisse über das vaskuläre Produktportfolio und die…" at bounding box center [540, 105] width 612 height 16
drag, startPoint x: 406, startPoint y: 123, endPoint x: 741, endPoint y: 125, distance: 335.6
click at [741, 125] on li "Bereitstellung klinischer Unterstützung und Unterstützung bei der Behandlungspl…" at bounding box center [540, 121] width 612 height 16
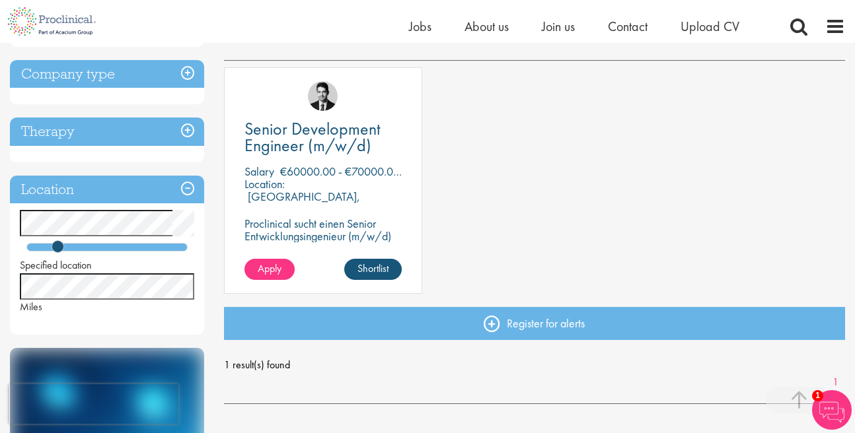
scroll to position [301, 0]
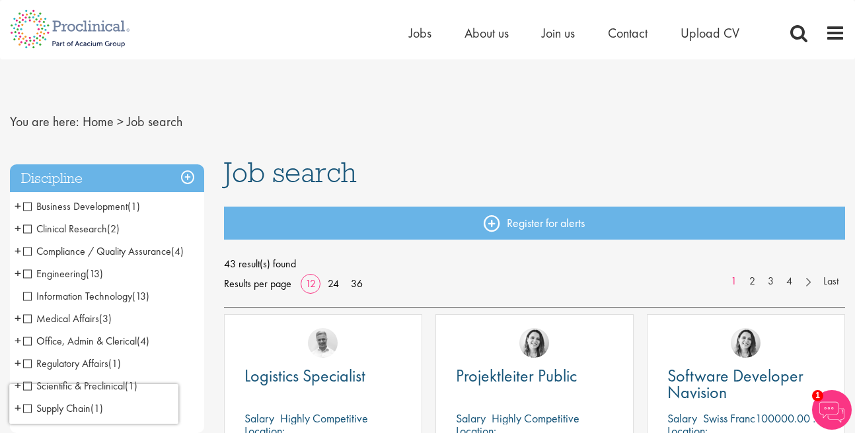
click at [311, 129] on nav "You are here: Home > Job search" at bounding box center [427, 122] width 835 height 32
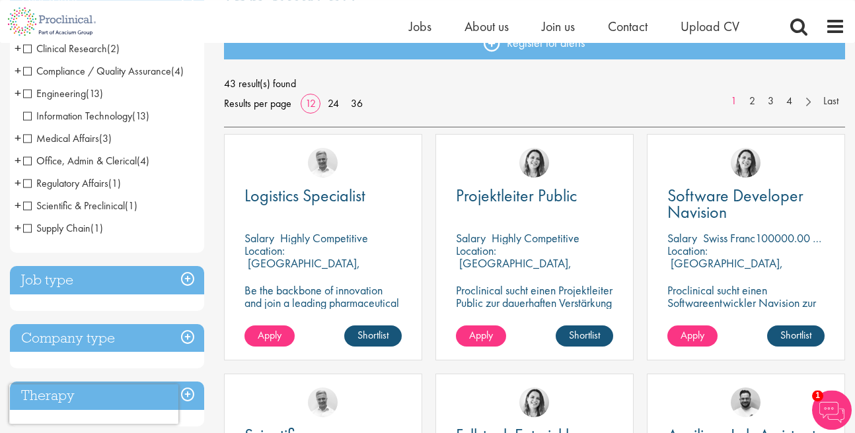
scroll to position [226, 0]
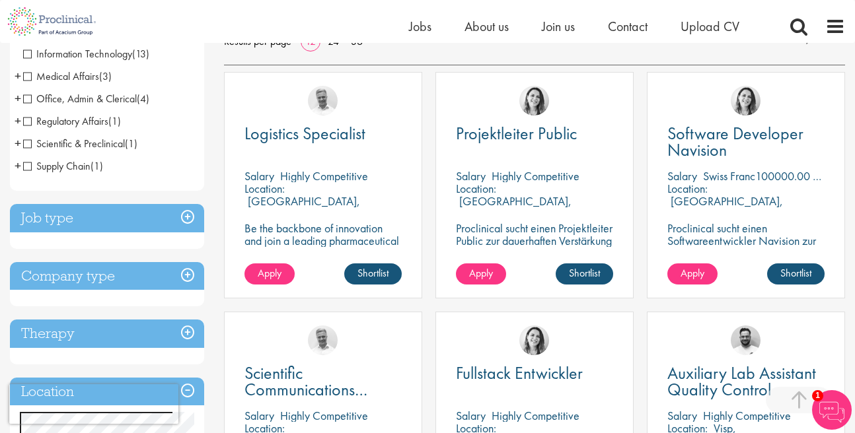
click at [185, 212] on h3 "Job type" at bounding box center [107, 218] width 194 height 28
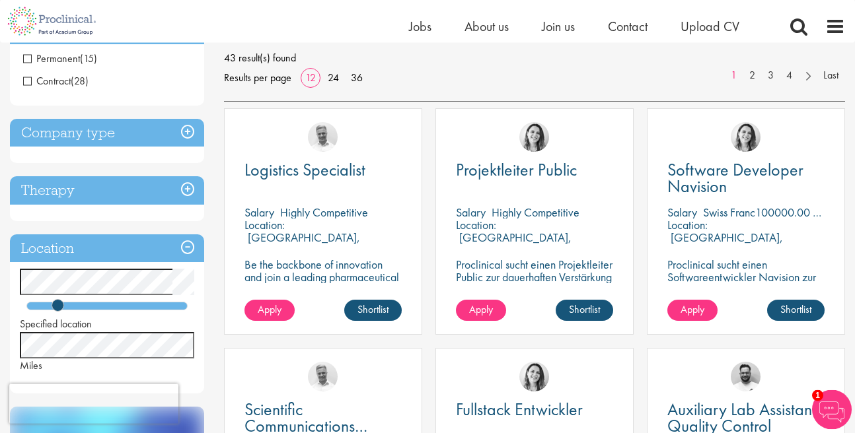
scroll to position [151, 0]
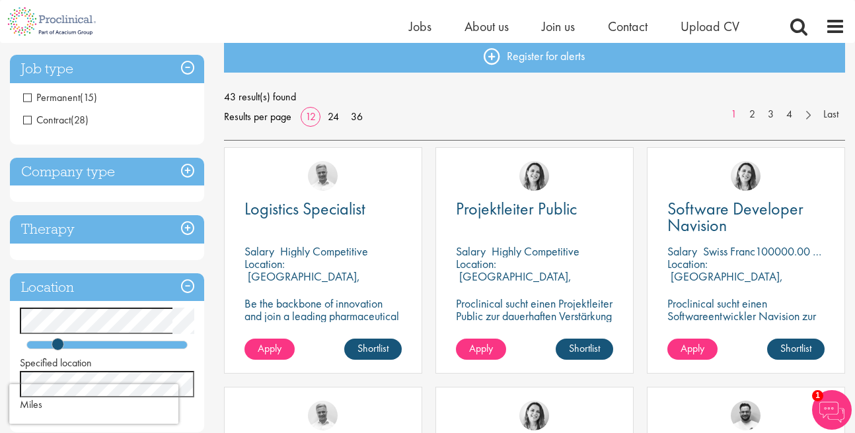
click at [26, 100] on span "Permanent" at bounding box center [51, 98] width 57 height 14
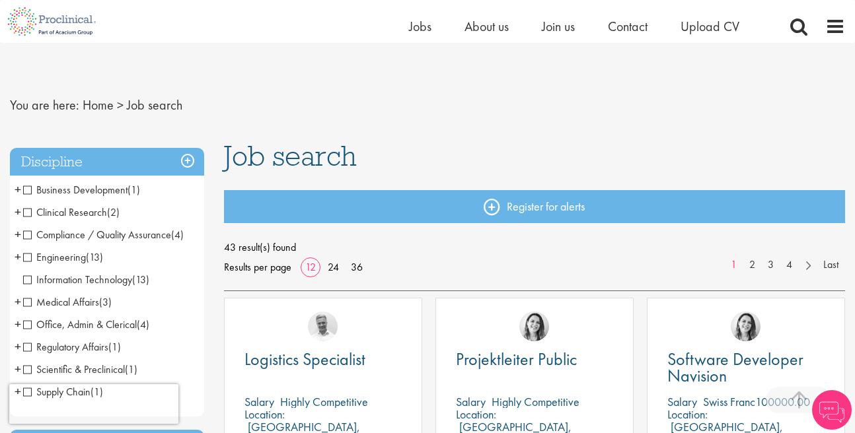
scroll to position [462, 0]
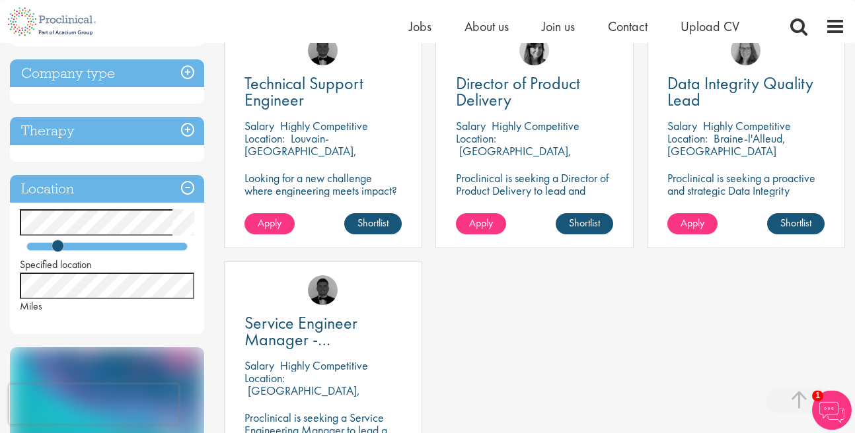
scroll to position [301, 0]
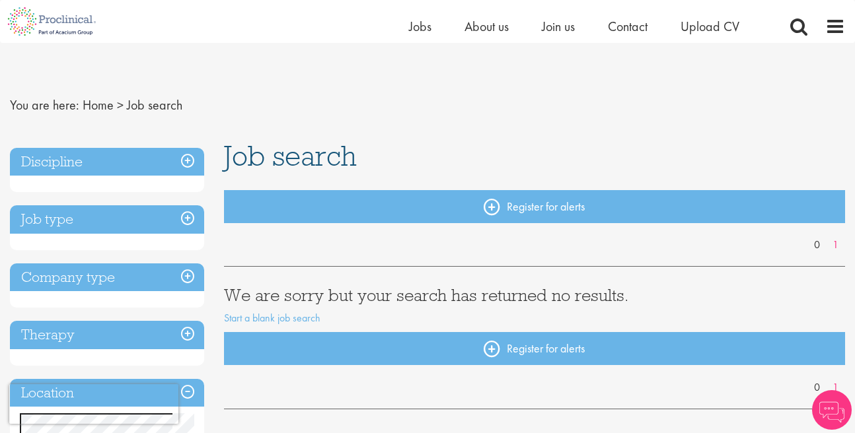
scroll to position [151, 0]
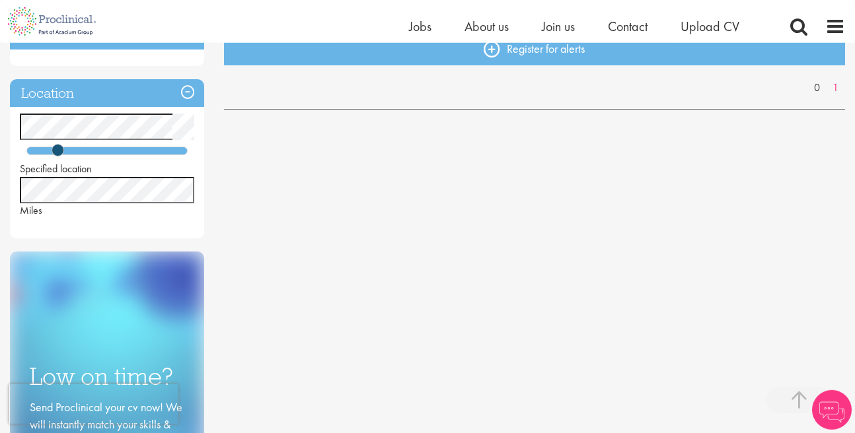
scroll to position [301, 0]
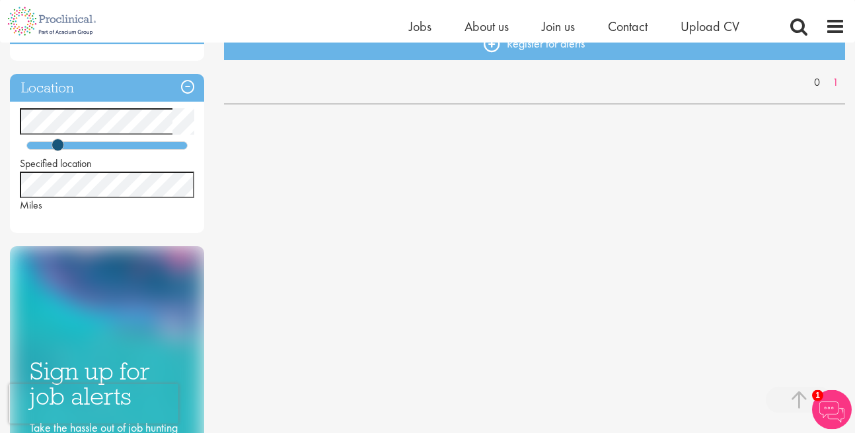
scroll to position [452, 0]
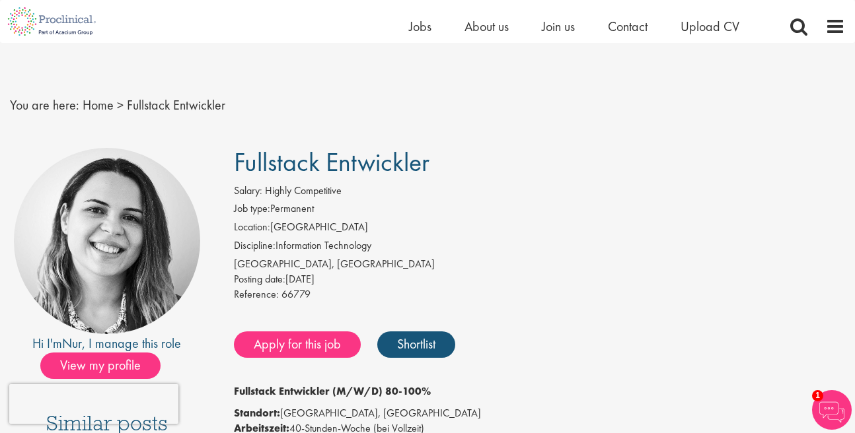
scroll to position [301, 0]
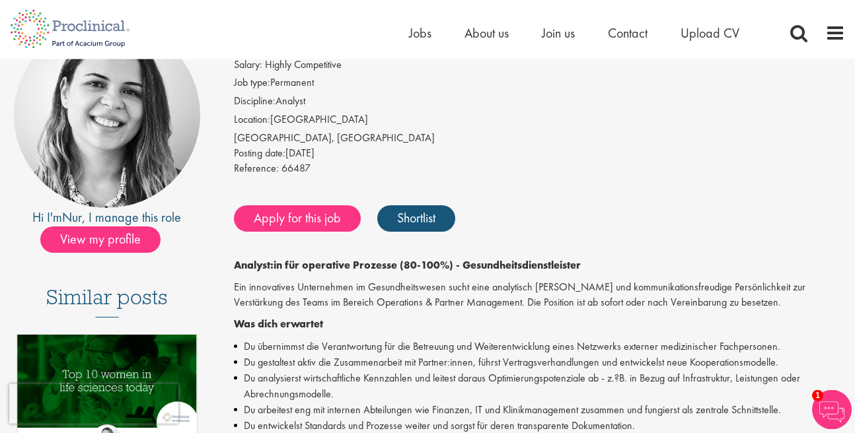
scroll to position [377, 0]
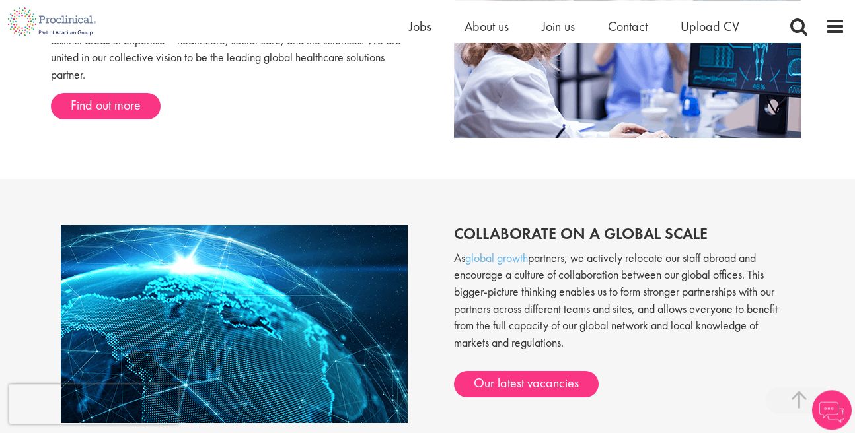
scroll to position [1054, 0]
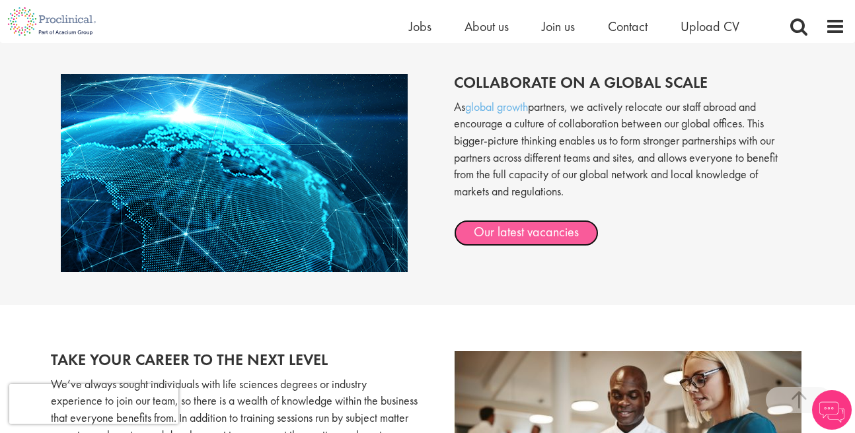
click at [503, 235] on link "Our latest vacancies" at bounding box center [526, 233] width 145 height 26
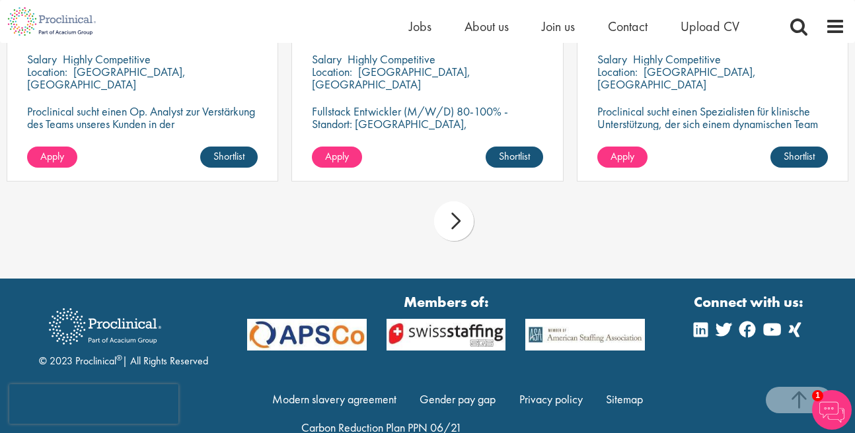
scroll to position [1313, 0]
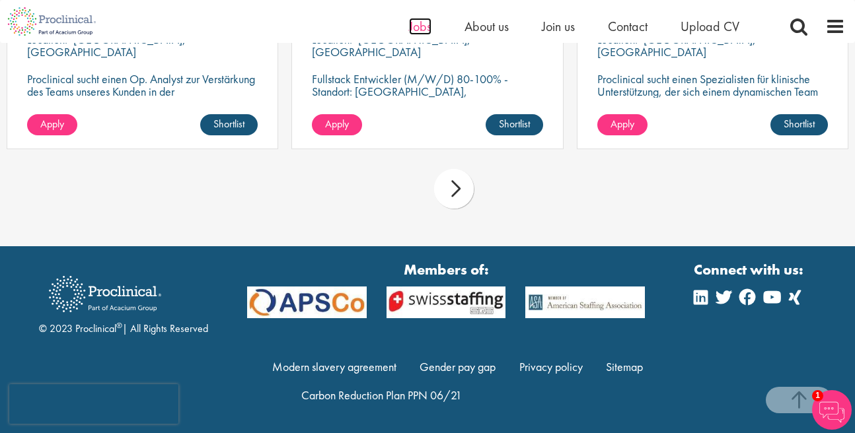
click at [425, 24] on span "Jobs" at bounding box center [420, 26] width 22 height 17
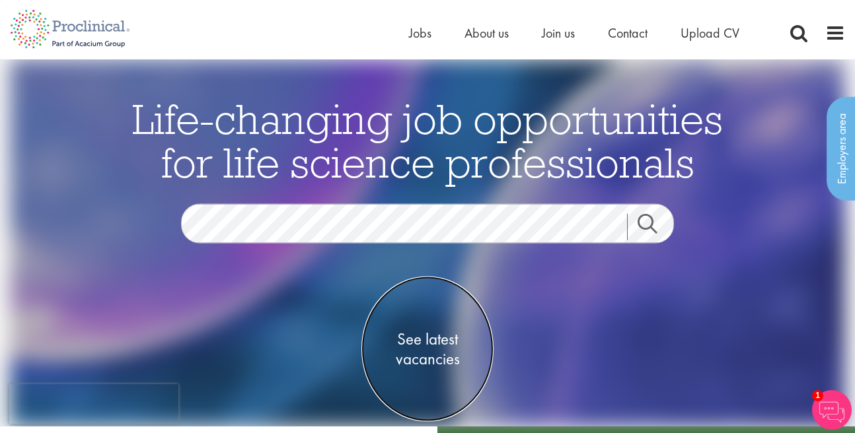
click at [422, 337] on span "See latest vacancies" at bounding box center [427, 349] width 132 height 40
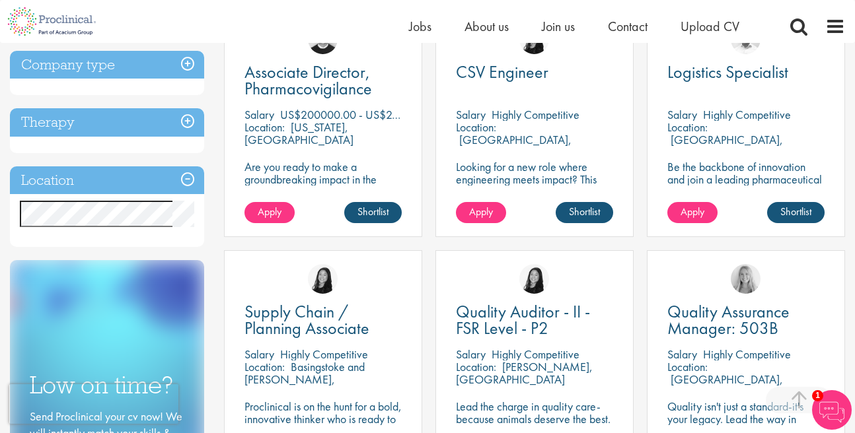
scroll to position [75, 0]
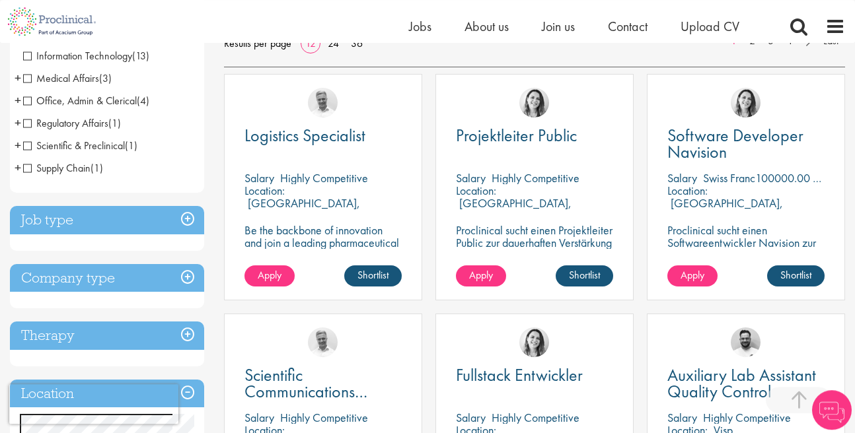
scroll to position [315, 0]
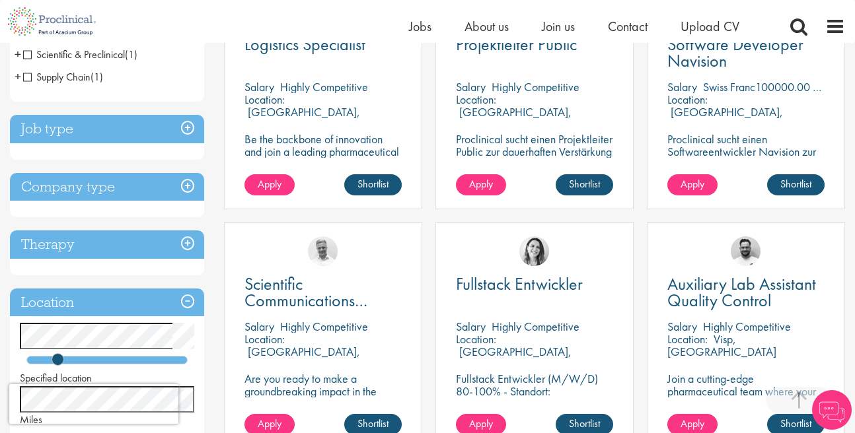
click at [184, 128] on h3 "Job type" at bounding box center [107, 129] width 194 height 28
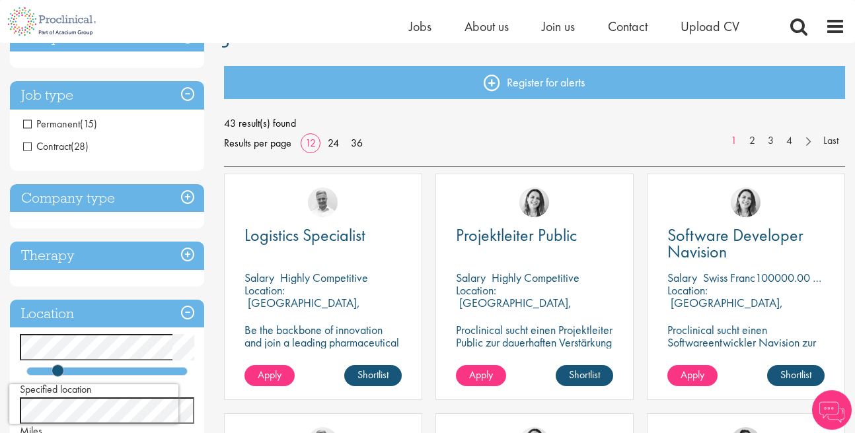
scroll to position [14, 0]
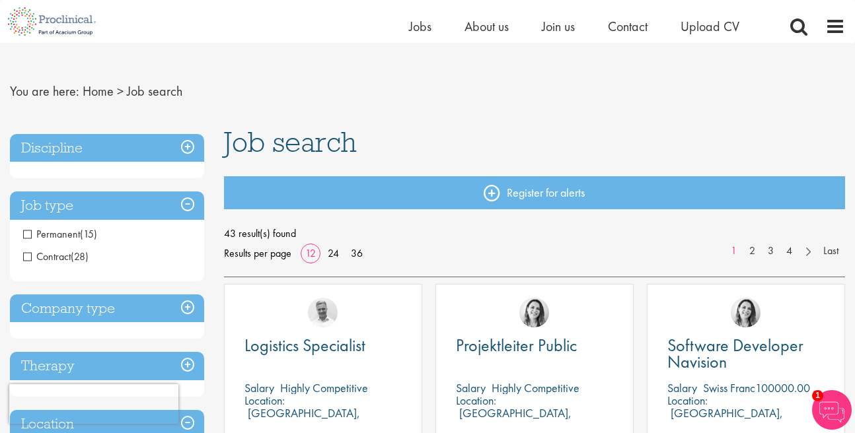
click at [26, 256] on span "Contract" at bounding box center [47, 257] width 48 height 14
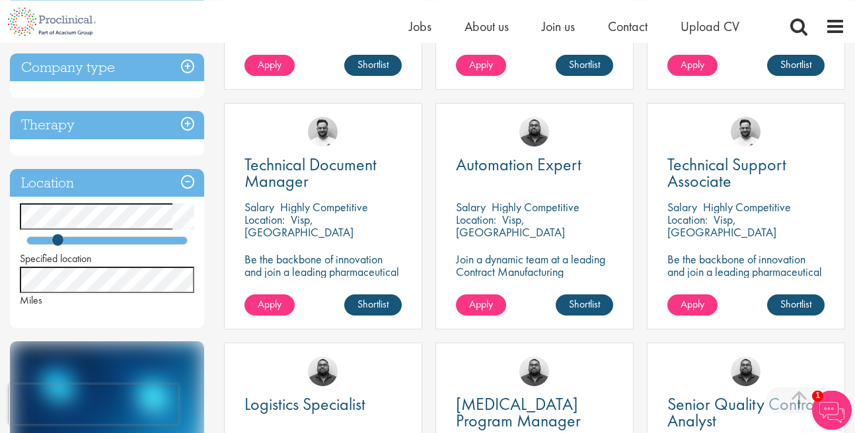
scroll to position [452, 0]
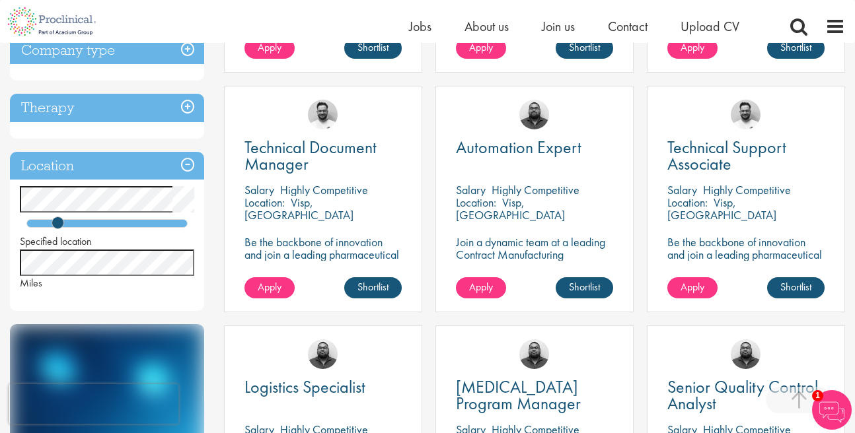
click at [637, 165] on div "Automation Expert [GEOGRAPHIC_DATA] Highly Competitive Location: [GEOGRAPHIC_DA…" at bounding box center [534, 206] width 211 height 240
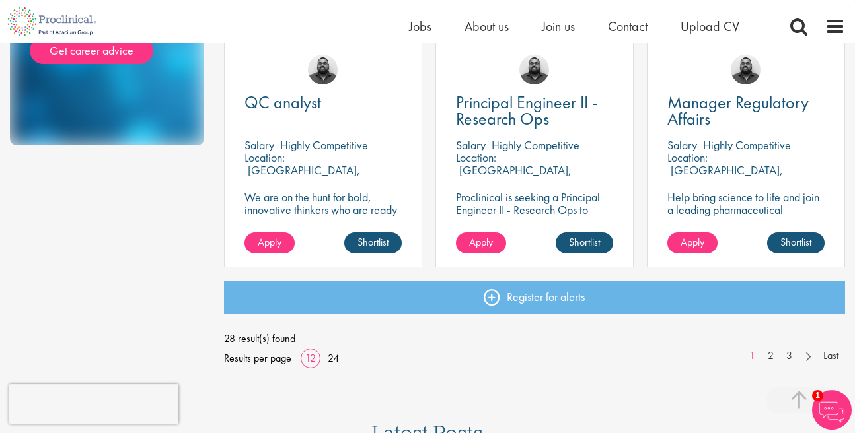
scroll to position [979, 0]
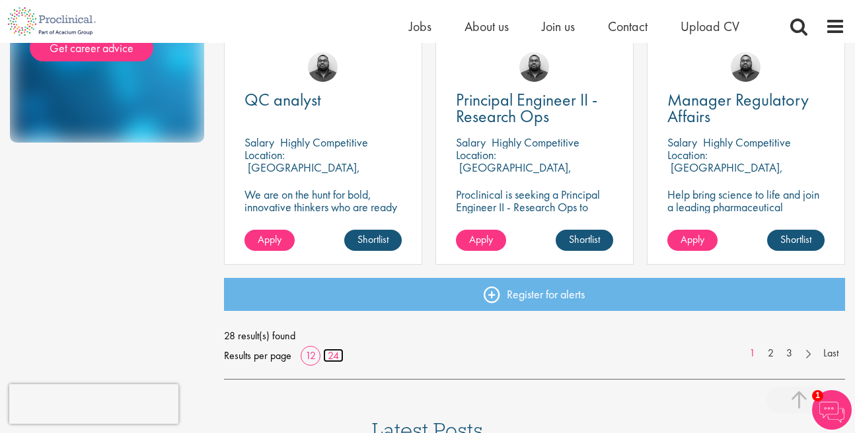
click at [331, 354] on link "24" at bounding box center [333, 356] width 20 height 14
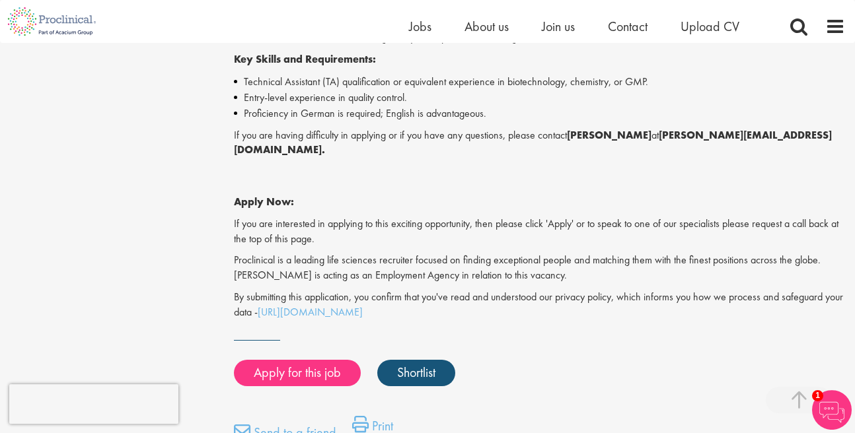
scroll to position [603, 0]
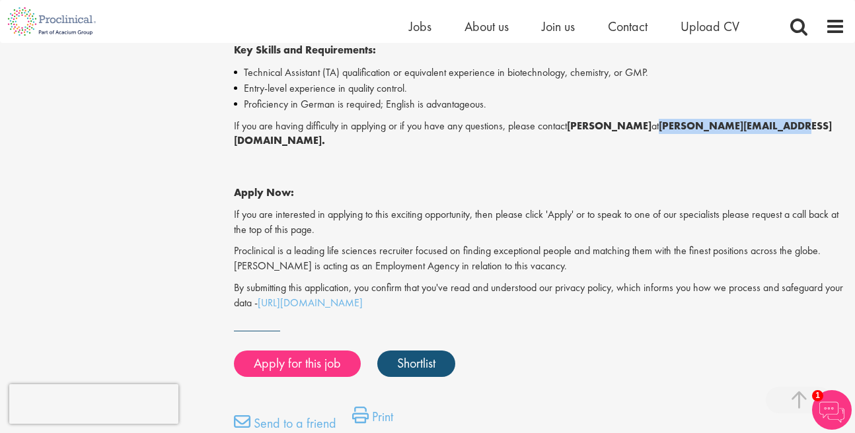
drag, startPoint x: 653, startPoint y: 128, endPoint x: 775, endPoint y: 133, distance: 121.7
click at [775, 133] on p "If you are having difficulty in applying or if you have any questions, please c…" at bounding box center [540, 134] width 612 height 30
copy strong "e.debeer@proclinical.com"
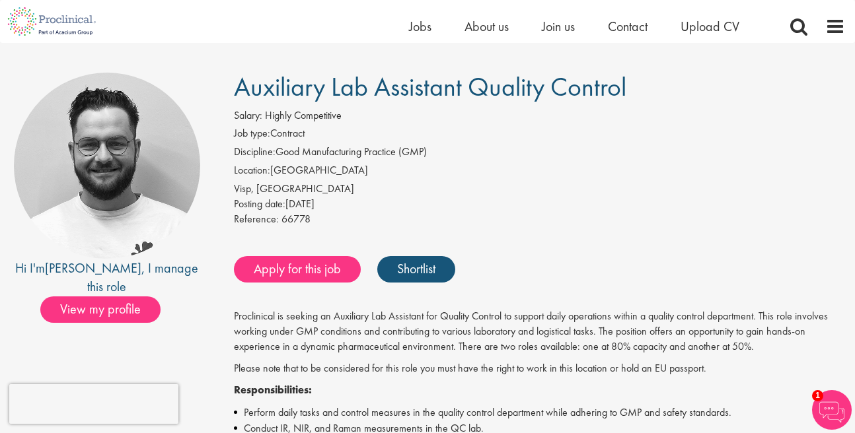
scroll to position [0, 0]
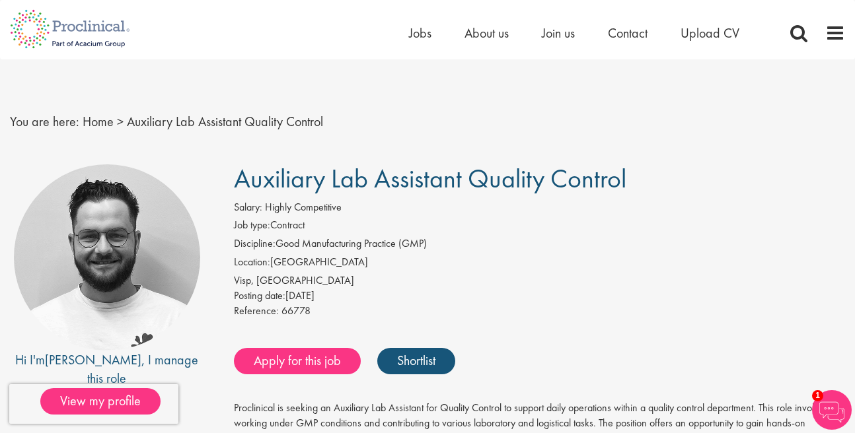
click at [273, 181] on span "Auxiliary Lab Assistant Quality Control" at bounding box center [430, 179] width 392 height 34
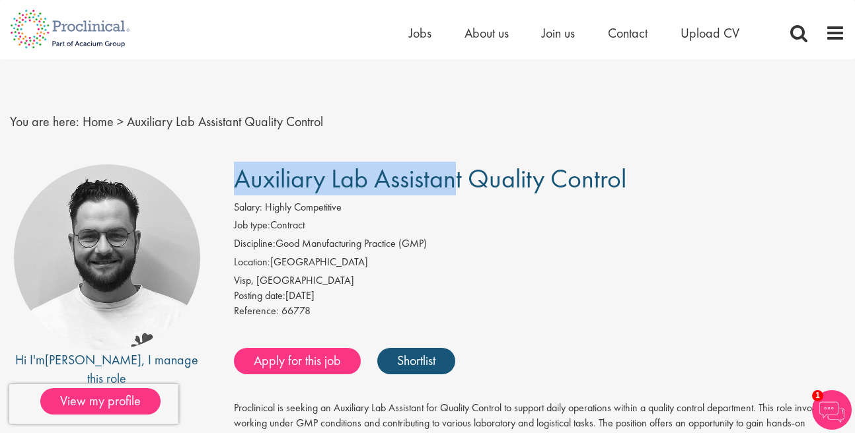
click at [273, 181] on span "Auxiliary Lab Assistant Quality Control" at bounding box center [430, 179] width 392 height 34
copy h1 "Auxiliary"
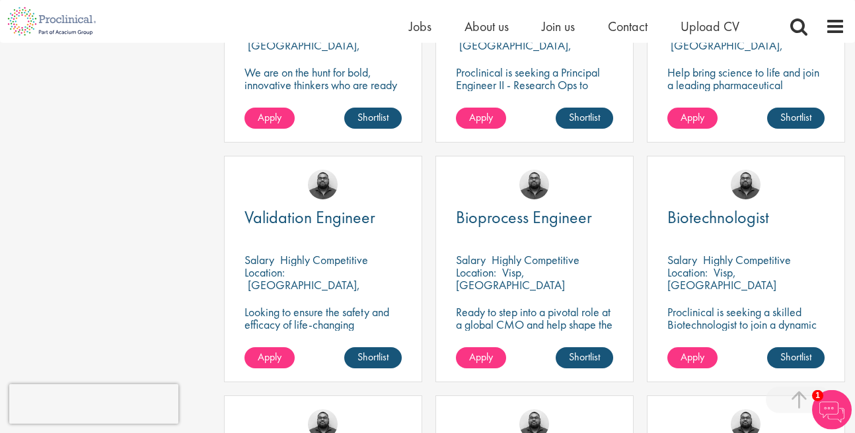
scroll to position [1130, 0]
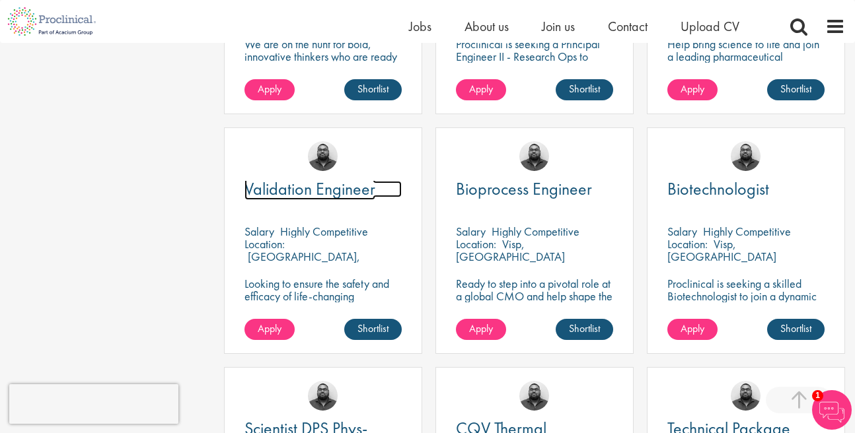
drag, startPoint x: 276, startPoint y: 191, endPoint x: 114, endPoint y: 166, distance: 163.8
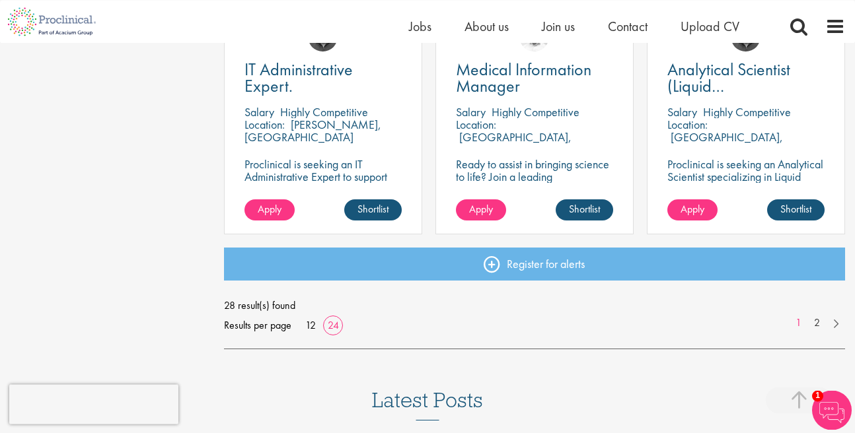
scroll to position [2034, 0]
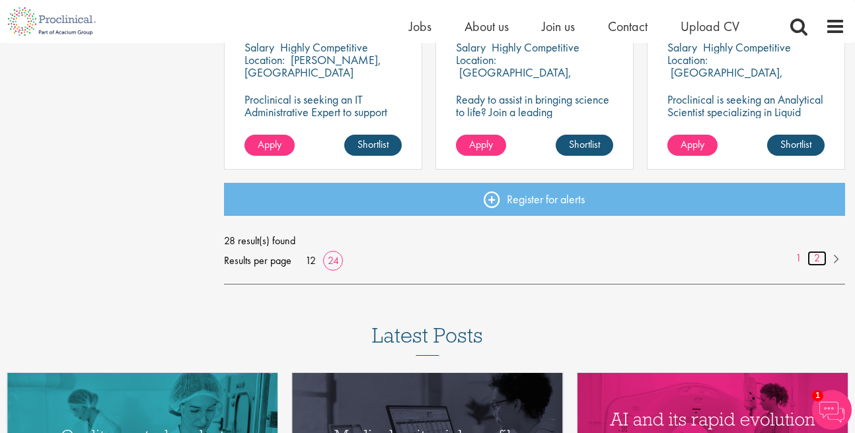
click at [815, 256] on link "2" at bounding box center [816, 258] width 19 height 15
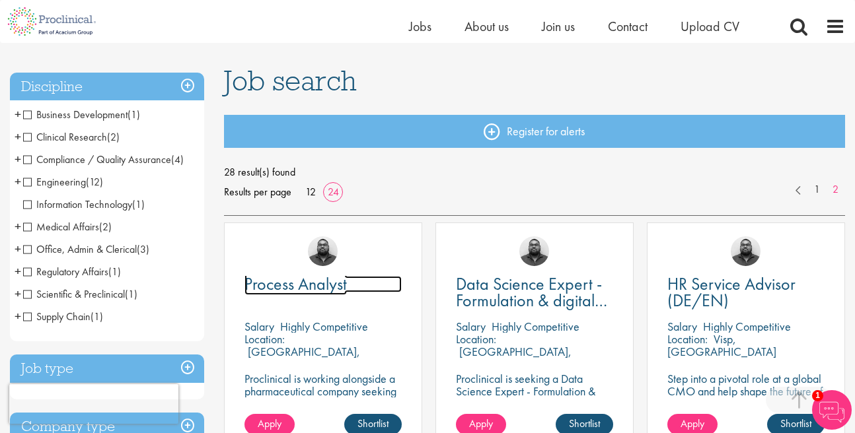
scroll to position [678, 0]
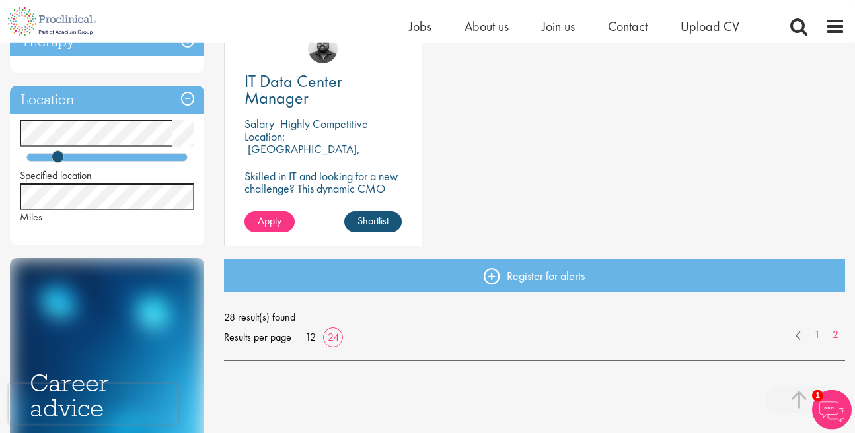
scroll to position [527, 0]
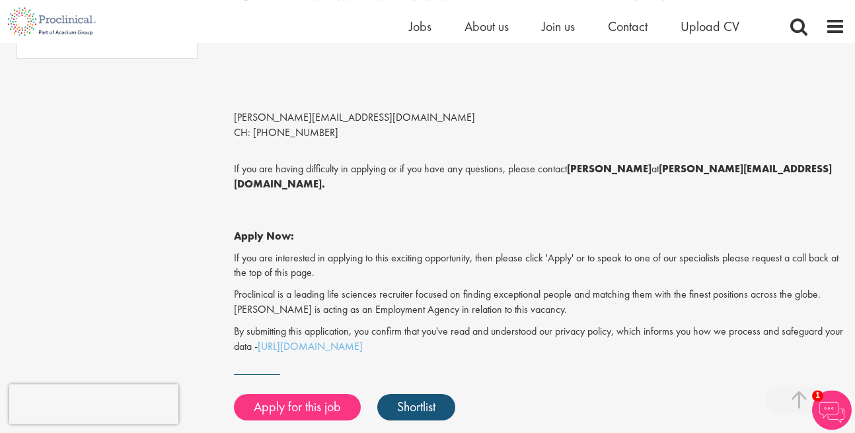
scroll to position [904, 0]
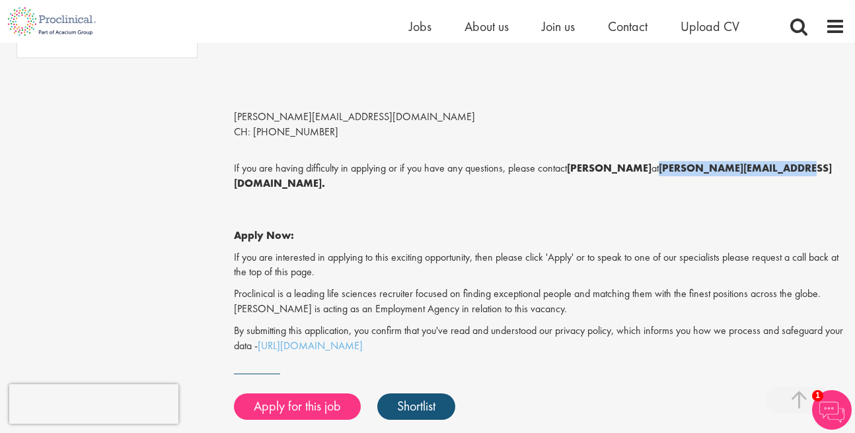
drag, startPoint x: 661, startPoint y: 170, endPoint x: 790, endPoint y: 176, distance: 128.3
click at [790, 176] on p "If you are having difficulty in applying or if you have any questions, please c…" at bounding box center [540, 176] width 612 height 30
copy strong "a.bennett@proclinical.com"
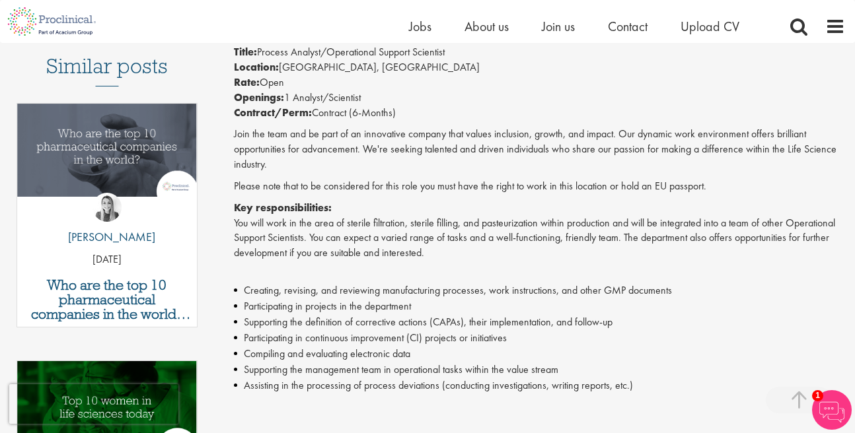
scroll to position [0, 0]
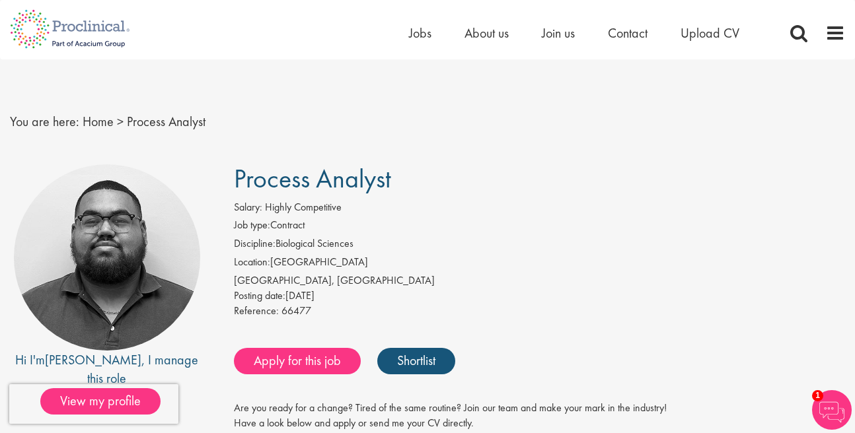
click at [359, 105] on div "You are here: Home > Process Analyst" at bounding box center [427, 108] width 855 height 98
click at [667, 66] on div "You are here: Home > Process Analyst" at bounding box center [427, 108] width 855 height 98
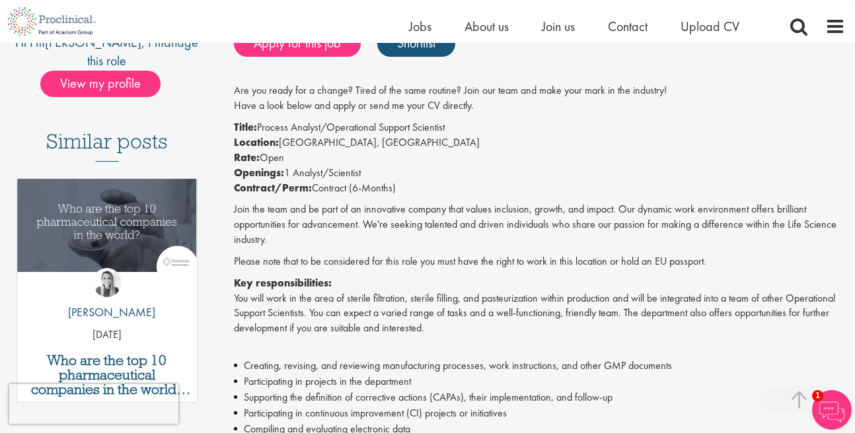
drag, startPoint x: 312, startPoint y: 188, endPoint x: 478, endPoint y: 188, distance: 165.2
click at [478, 188] on p "Title: Process Analyst/Operational Support Scientist Location: Bern, Switzerlan…" at bounding box center [540, 157] width 612 height 75
click at [511, 196] on p "Title: Process Analyst/Operational Support Scientist Location: Bern, Switzerlan…" at bounding box center [540, 157] width 612 height 75
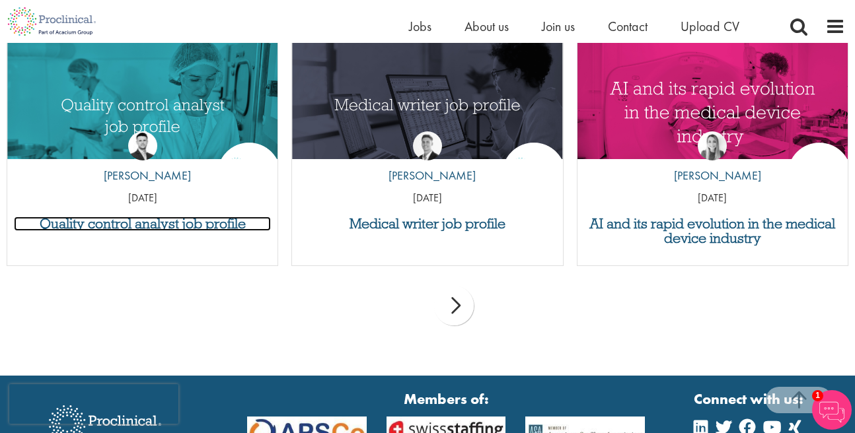
scroll to position [2615, 0]
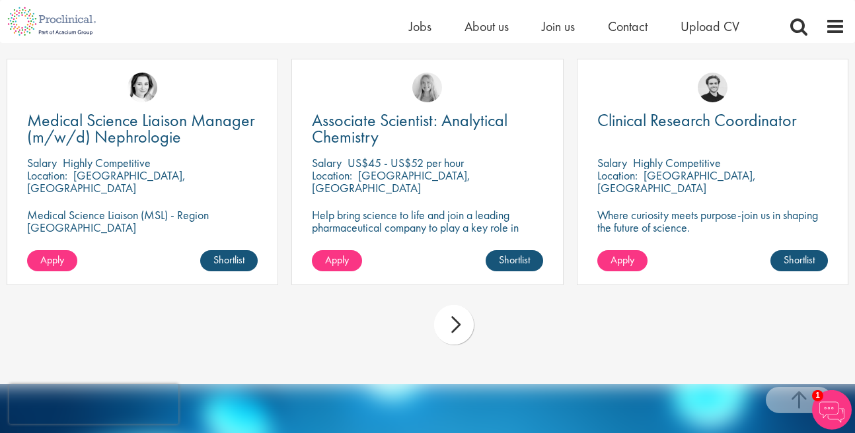
scroll to position [3615, 0]
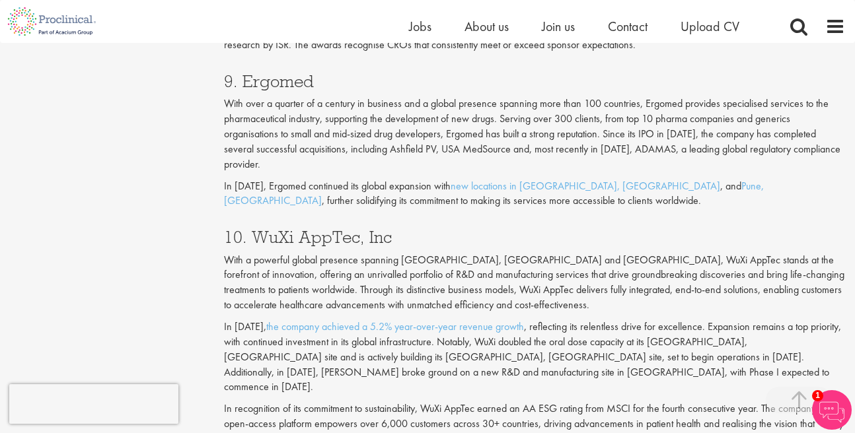
scroll to position [3013, 0]
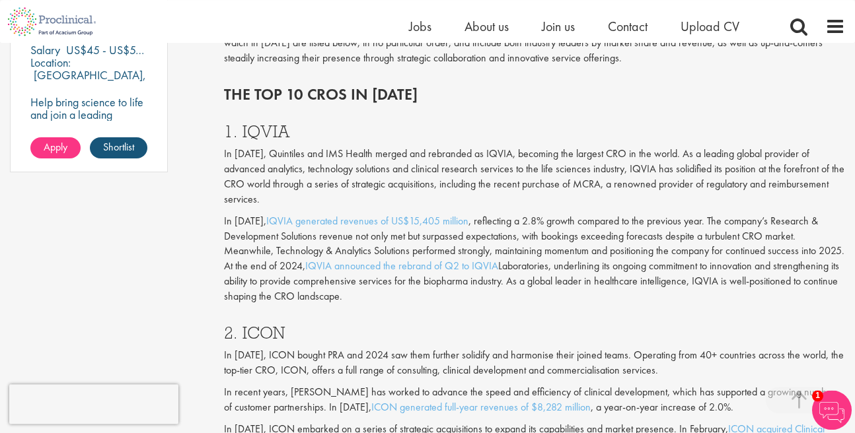
scroll to position [1054, 0]
